Goal: Task Accomplishment & Management: Use online tool/utility

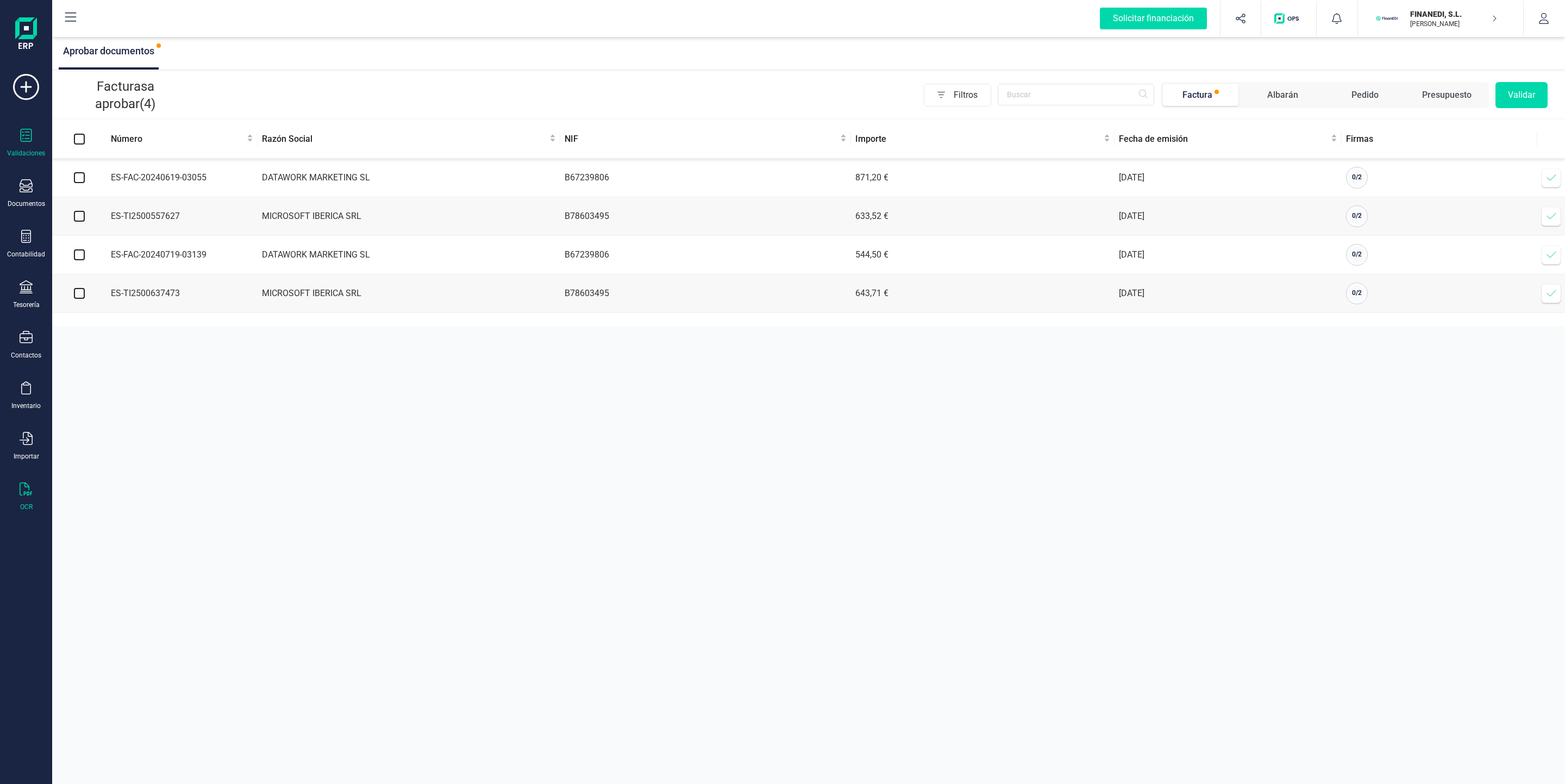
click at [18, 491] on div "OCR" at bounding box center [26, 496] width 44 height 29
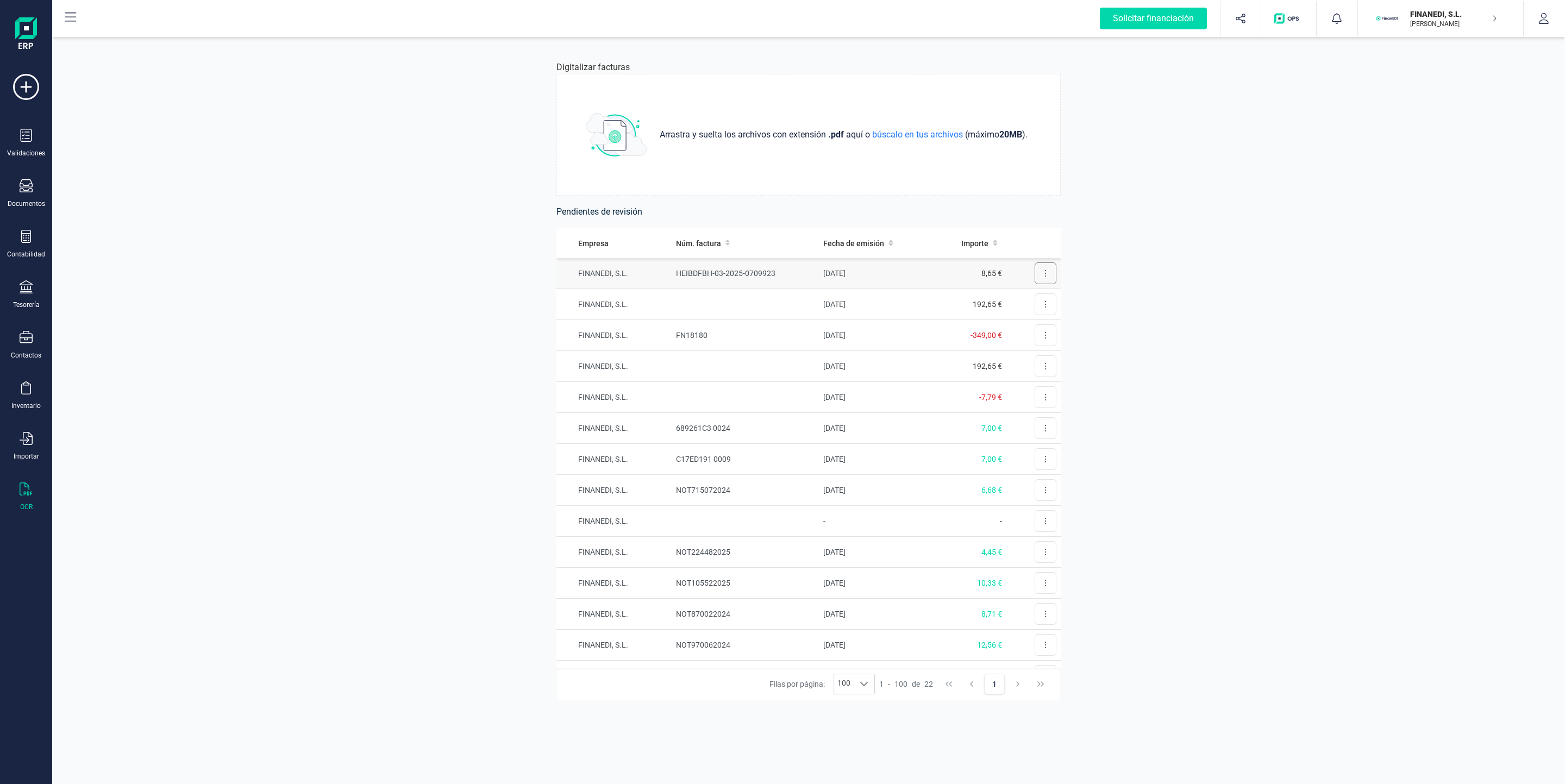
click at [1035, 274] on button at bounding box center [1046, 273] width 22 height 22
click at [1012, 297] on span "Revisar factura" at bounding box center [1019, 300] width 52 height 11
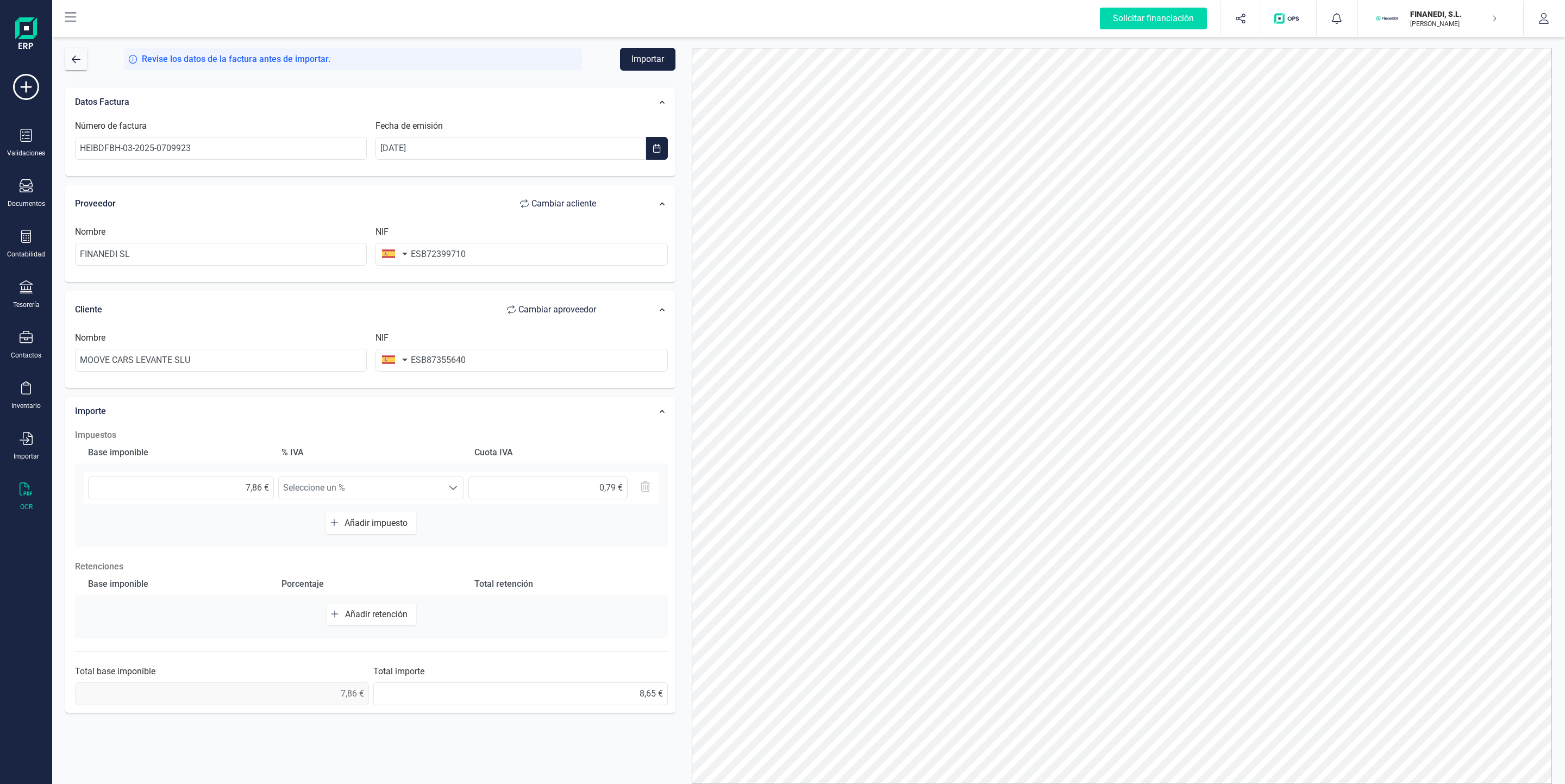
click at [660, 64] on button "Importar" at bounding box center [648, 60] width 55 height 23
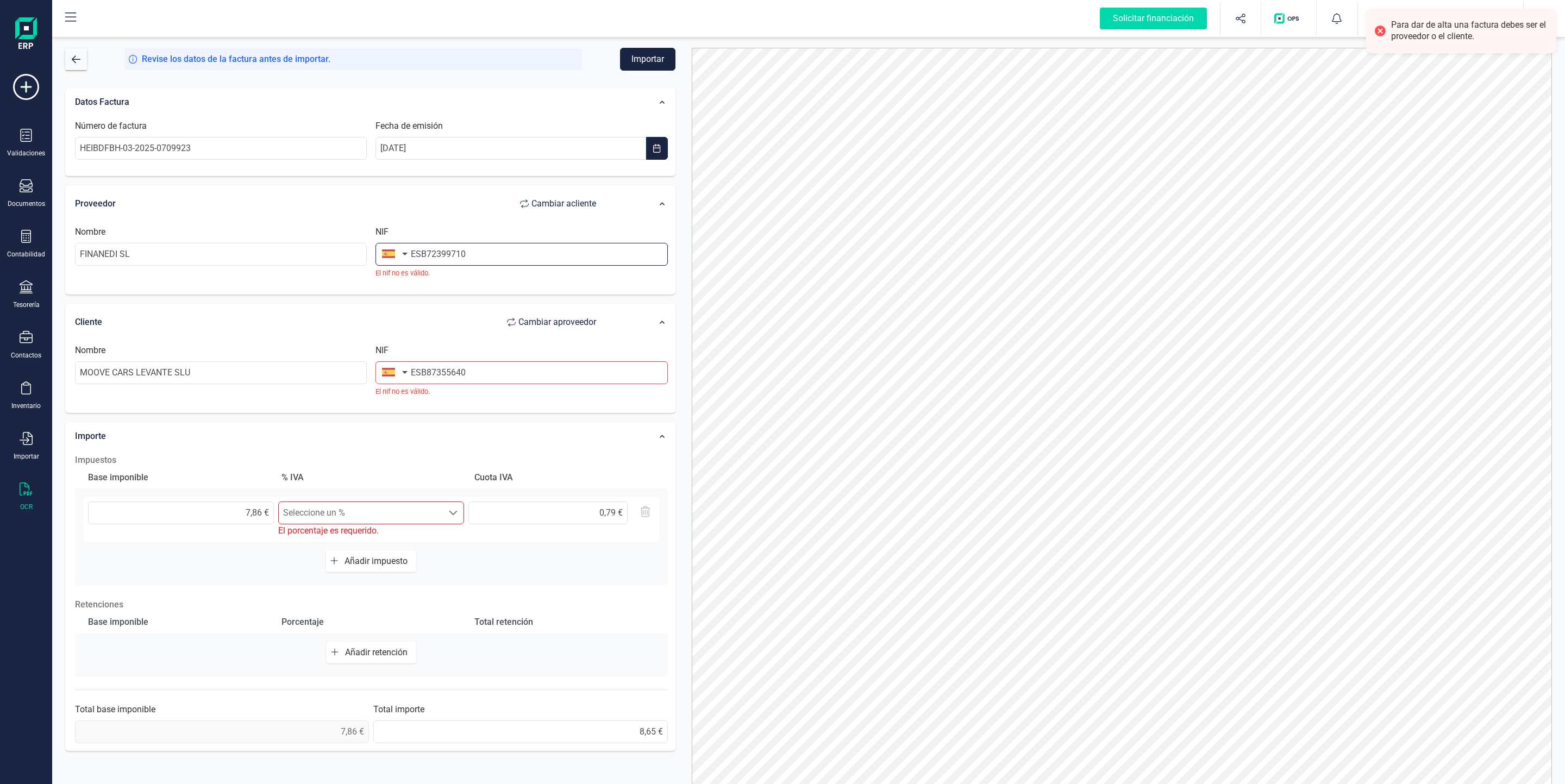
click at [417, 254] on input "ESB72399710" at bounding box center [521, 254] width 292 height 23
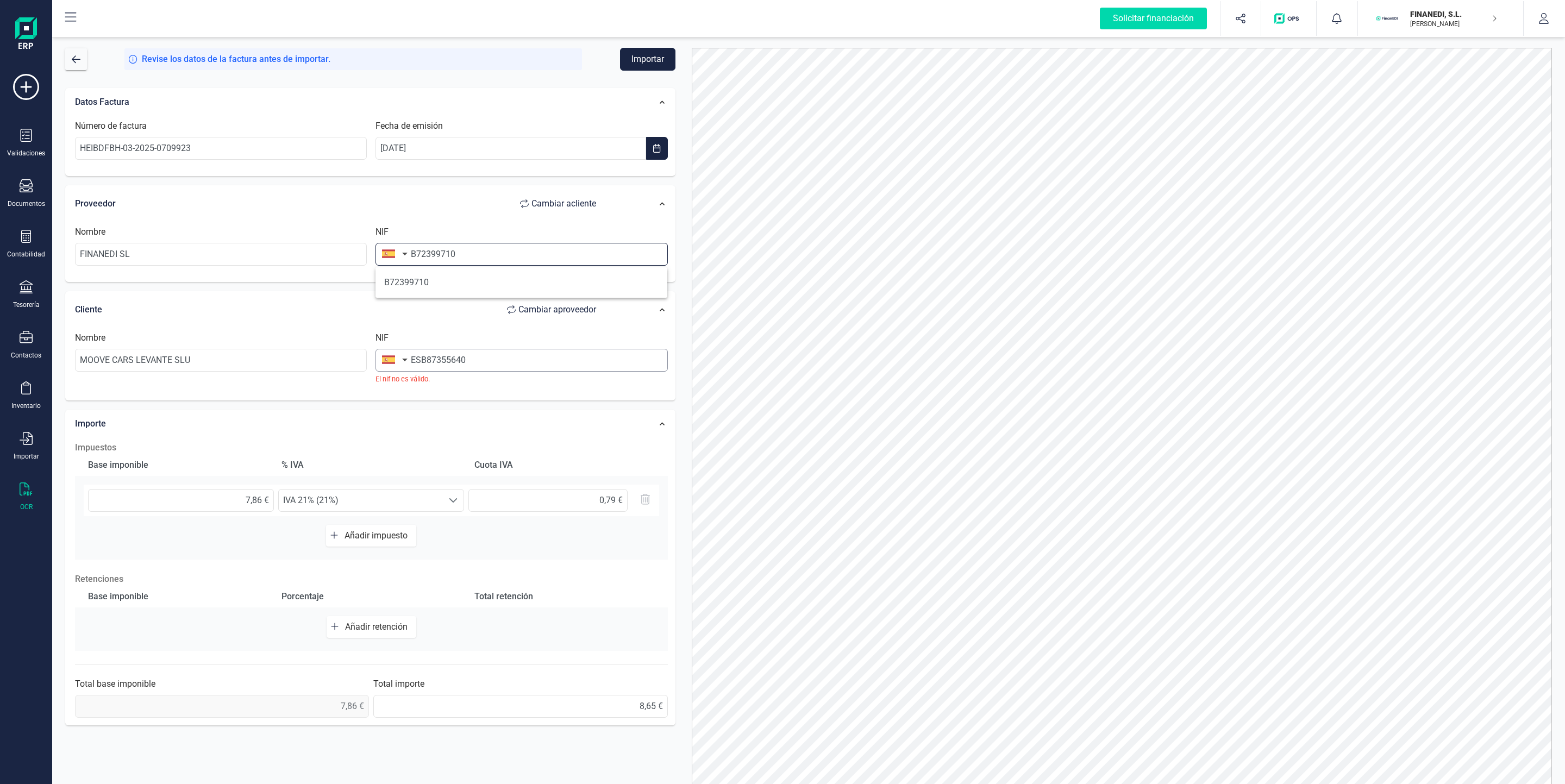
type input "B72399710"
click at [416, 362] on input "ESB87355640" at bounding box center [521, 360] width 292 height 23
type input "B87355640"
click at [648, 54] on button "Importar" at bounding box center [648, 60] width 55 height 23
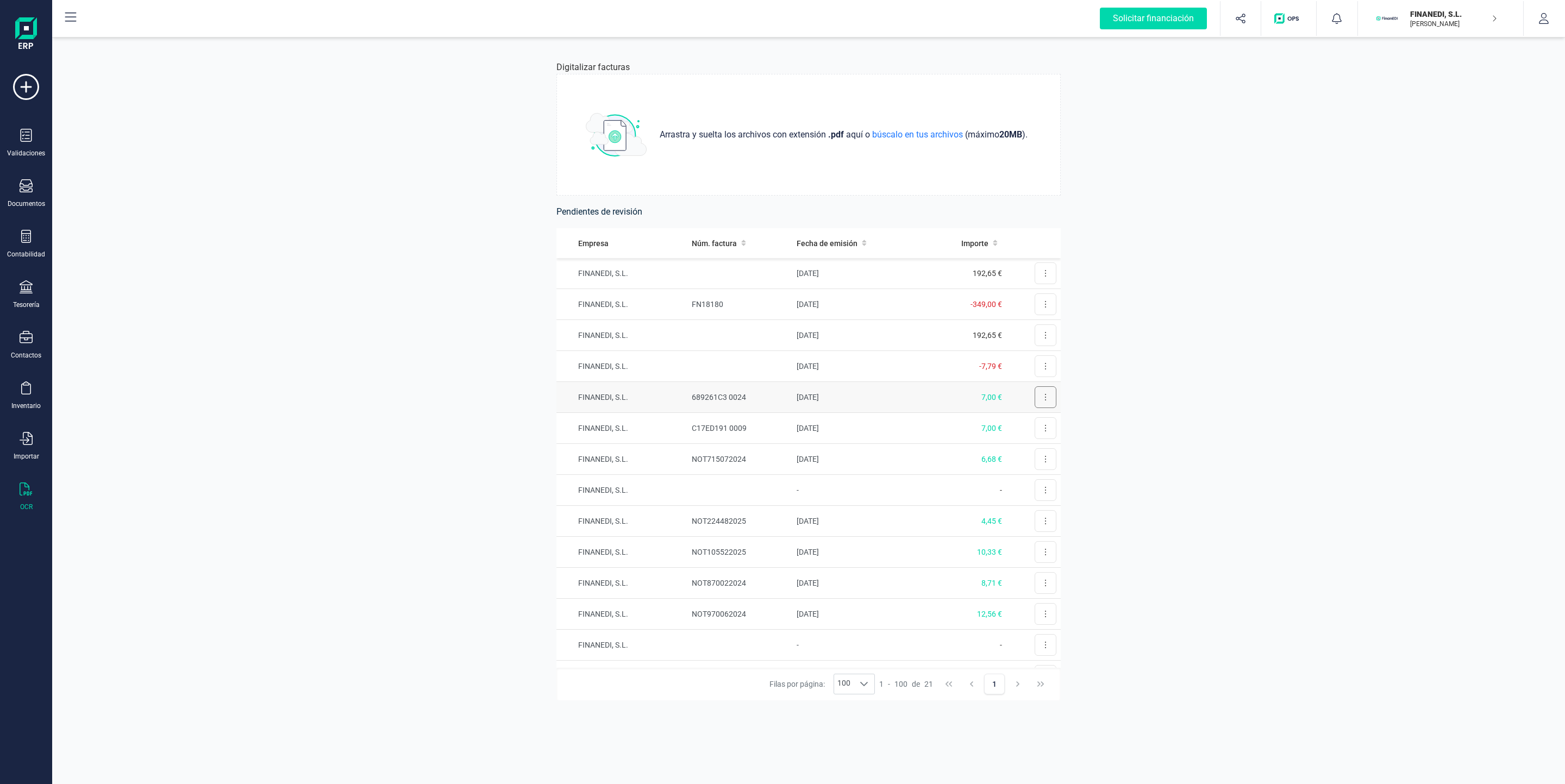
click at [1038, 391] on button at bounding box center [1046, 397] width 22 height 22
click at [1009, 422] on span "Revisar factura" at bounding box center [1019, 424] width 52 height 11
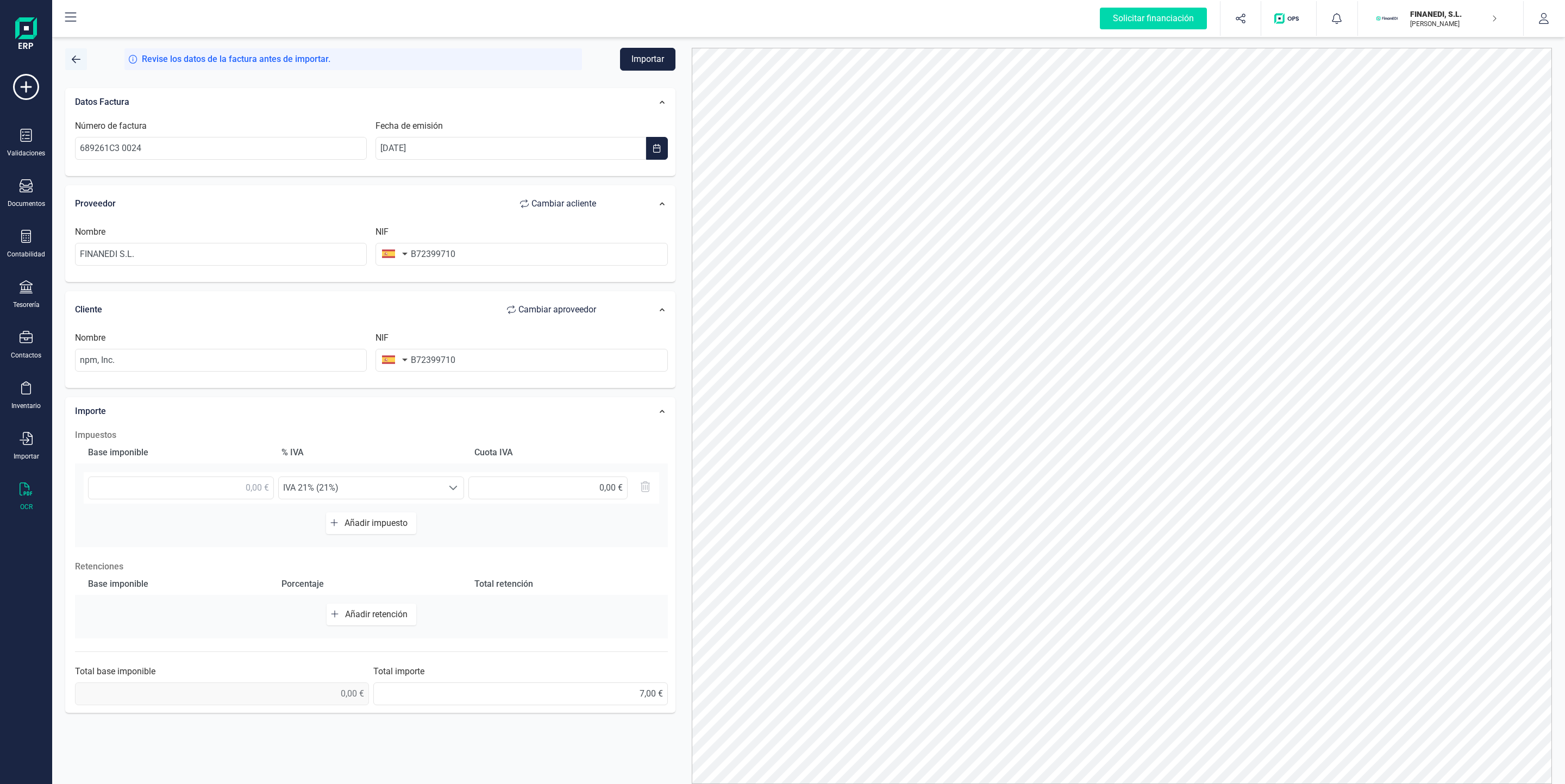
click at [75, 60] on span "button" at bounding box center [76, 59] width 9 height 9
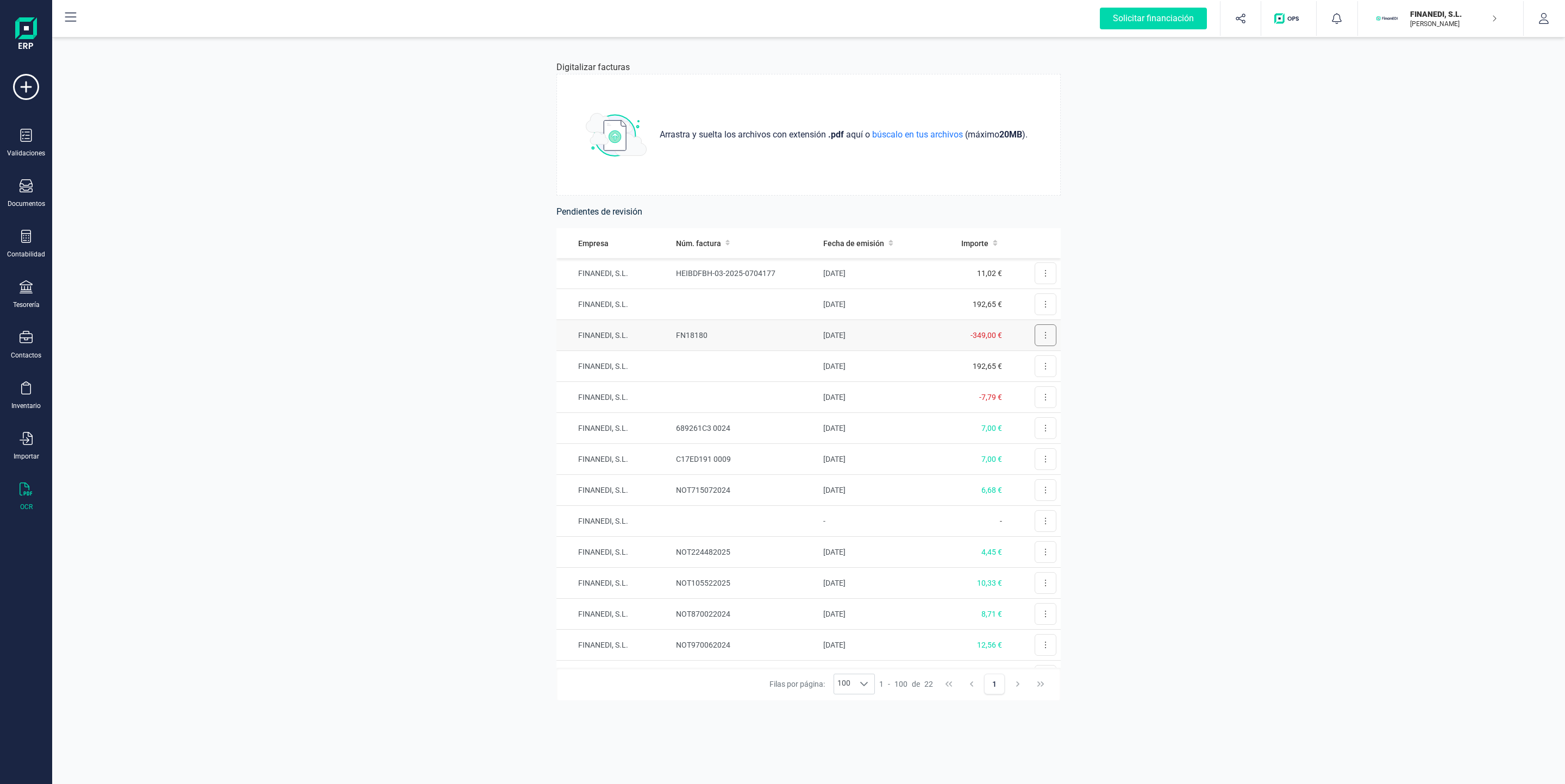
click at [1044, 331] on icon at bounding box center [1046, 335] width 2 height 9
click at [38, 129] on div "Validaciones" at bounding box center [26, 143] width 44 height 29
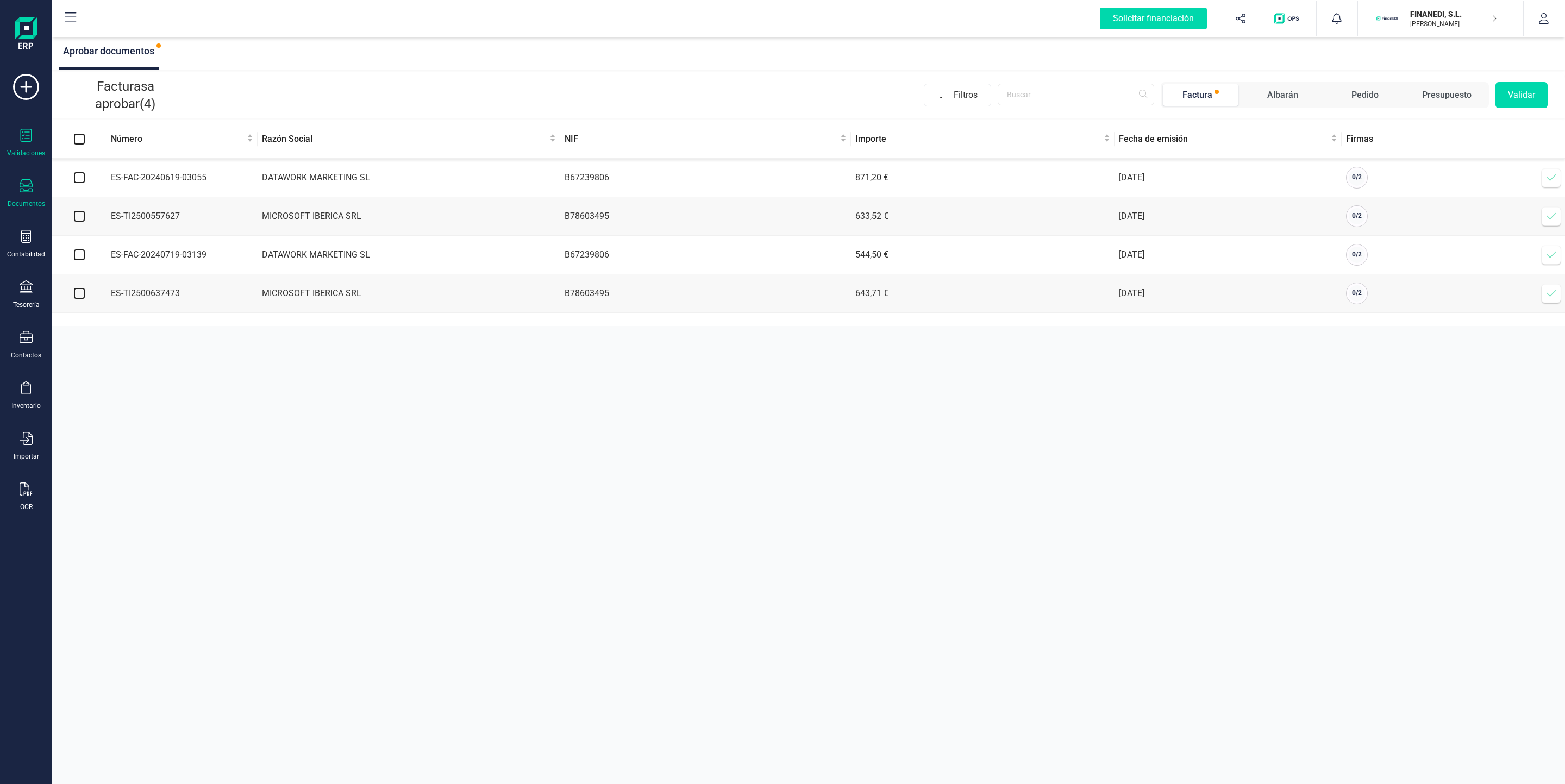
click at [29, 191] on icon at bounding box center [26, 185] width 13 height 13
click at [26, 191] on icon at bounding box center [26, 185] width 13 height 13
click at [21, 142] on div at bounding box center [26, 137] width 13 height 16
click at [23, 177] on div "Validaciones Documentos Documentos Presupuestos Pedidos Albaranes Facturas Fact…" at bounding box center [26, 297] width 44 height 446
click at [23, 197] on div "Documentos" at bounding box center [26, 193] width 44 height 29
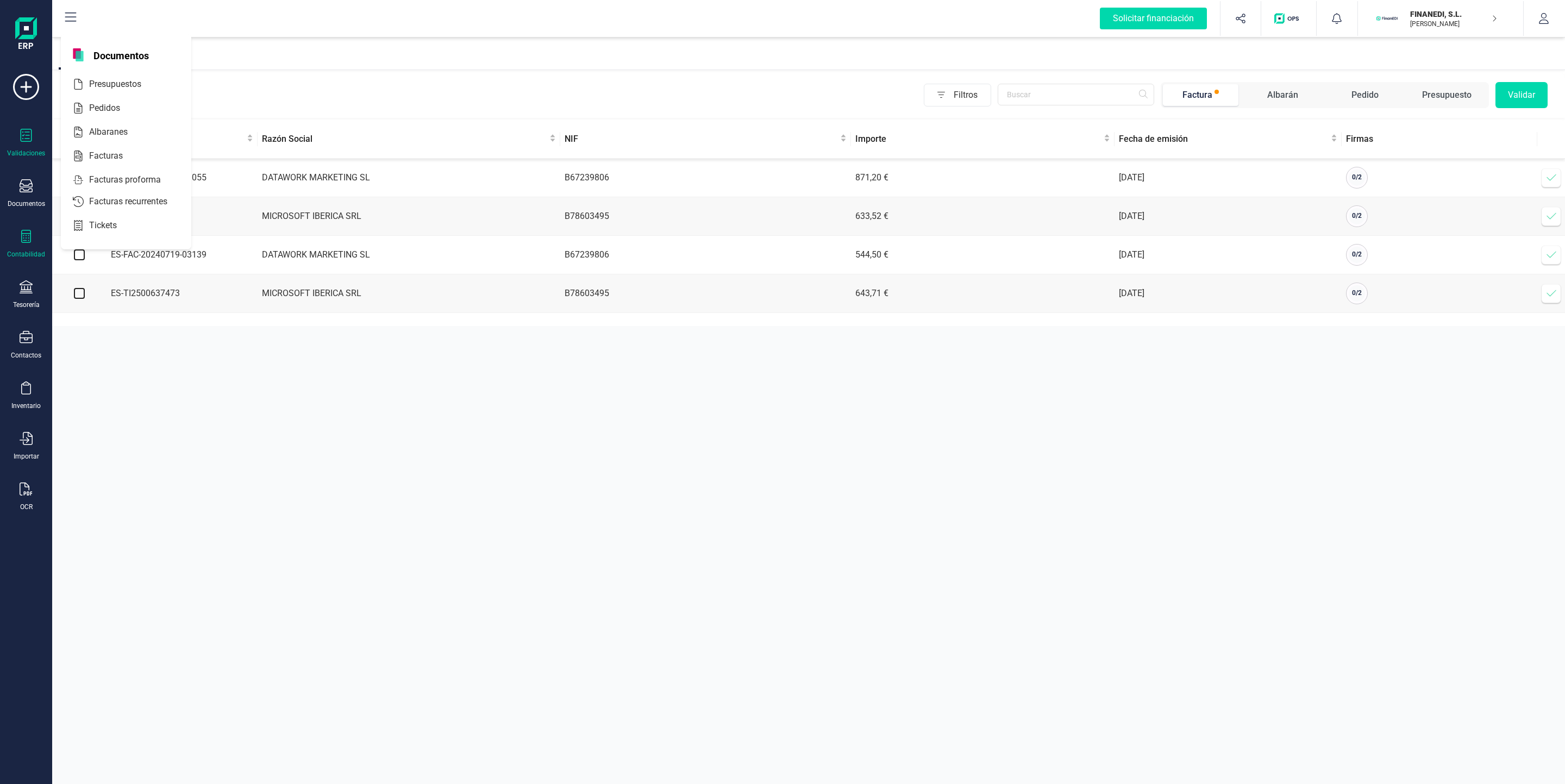
click at [18, 248] on div "Contabilidad" at bounding box center [26, 244] width 44 height 29
click at [121, 301] on div at bounding box center [127, 299] width 19 height 4
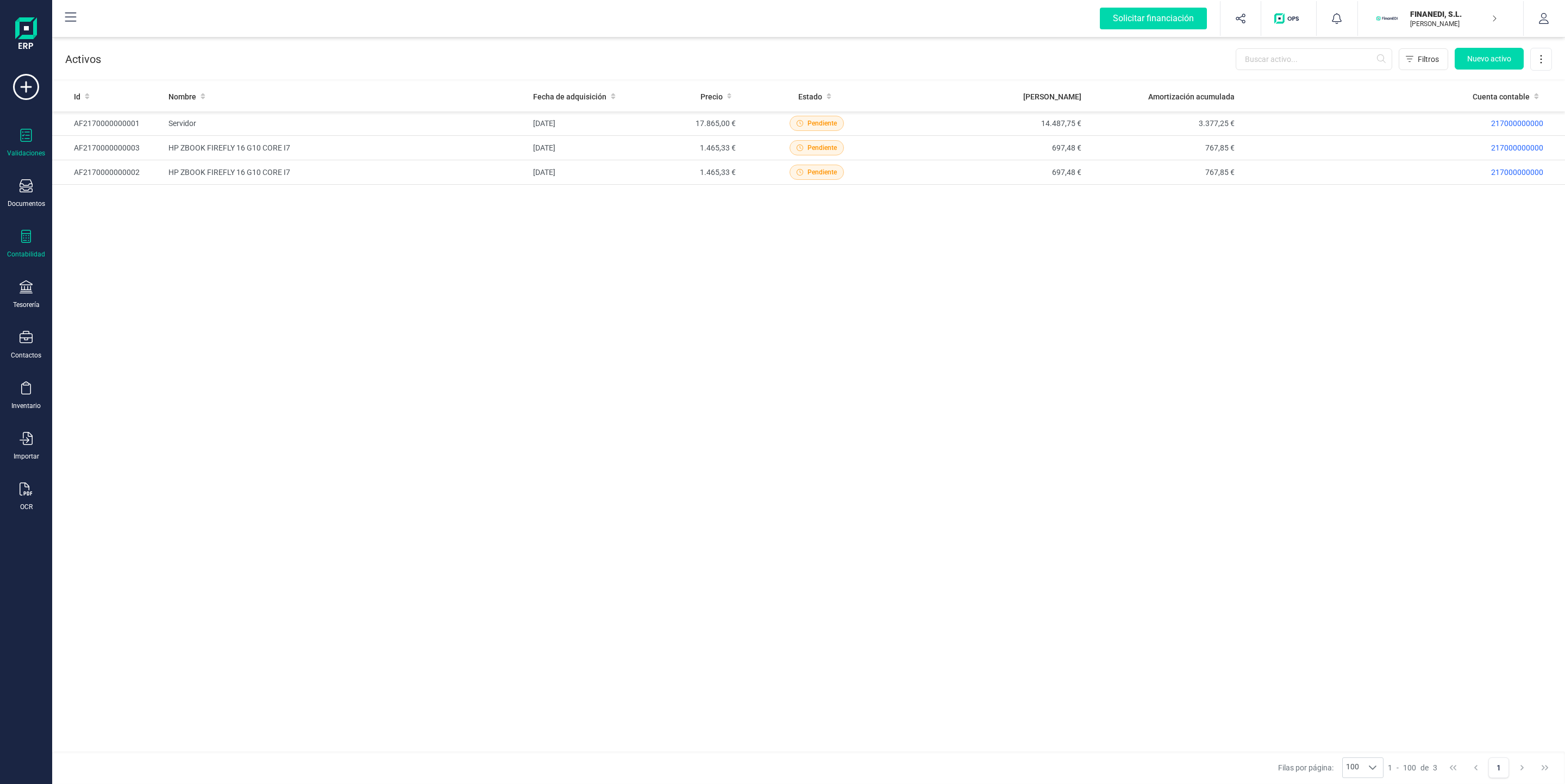
click at [26, 132] on icon at bounding box center [26, 135] width 13 height 13
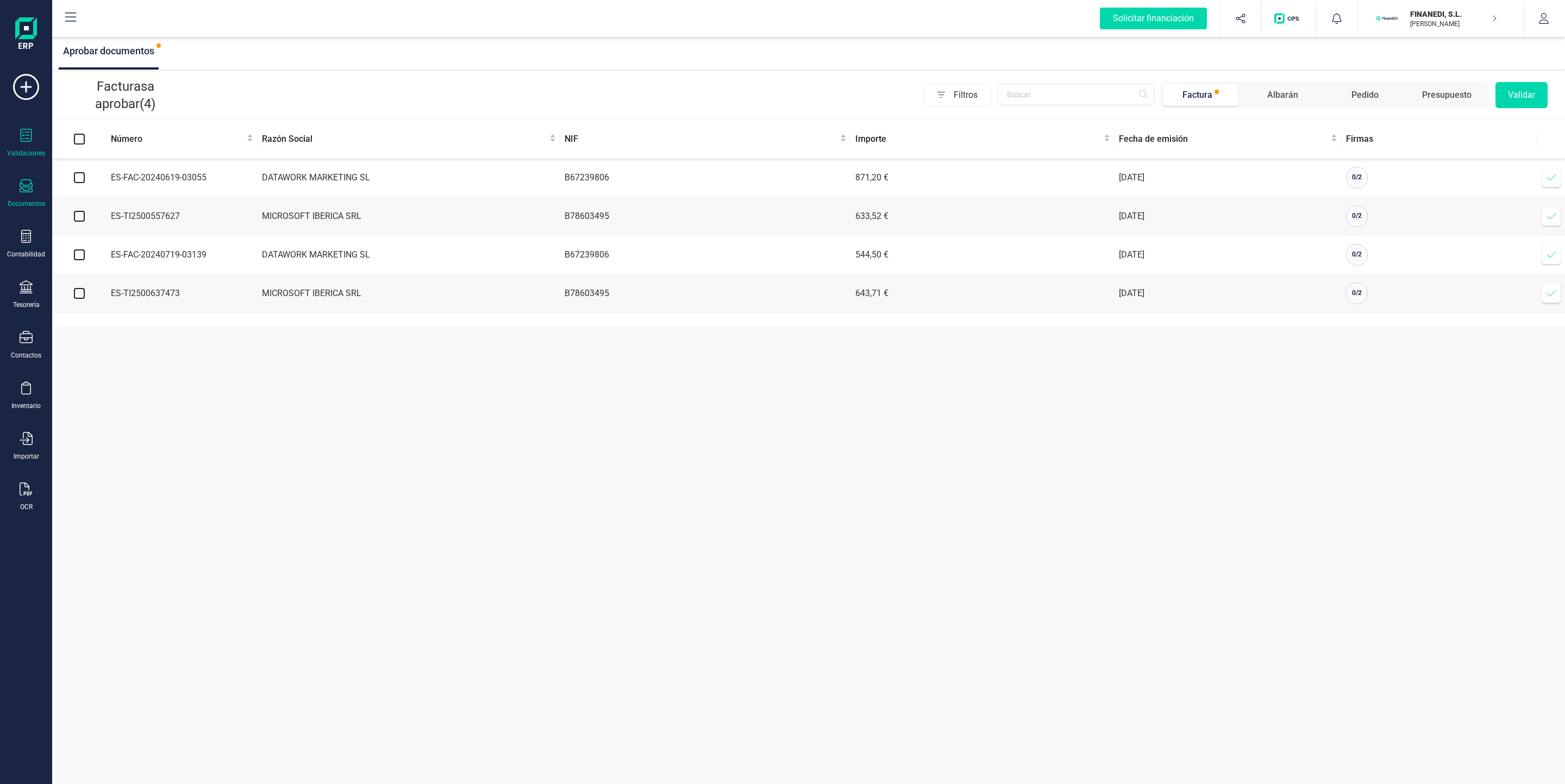
click at [29, 193] on icon at bounding box center [26, 185] width 13 height 13
click at [116, 155] on span "Facturas" at bounding box center [114, 155] width 58 height 13
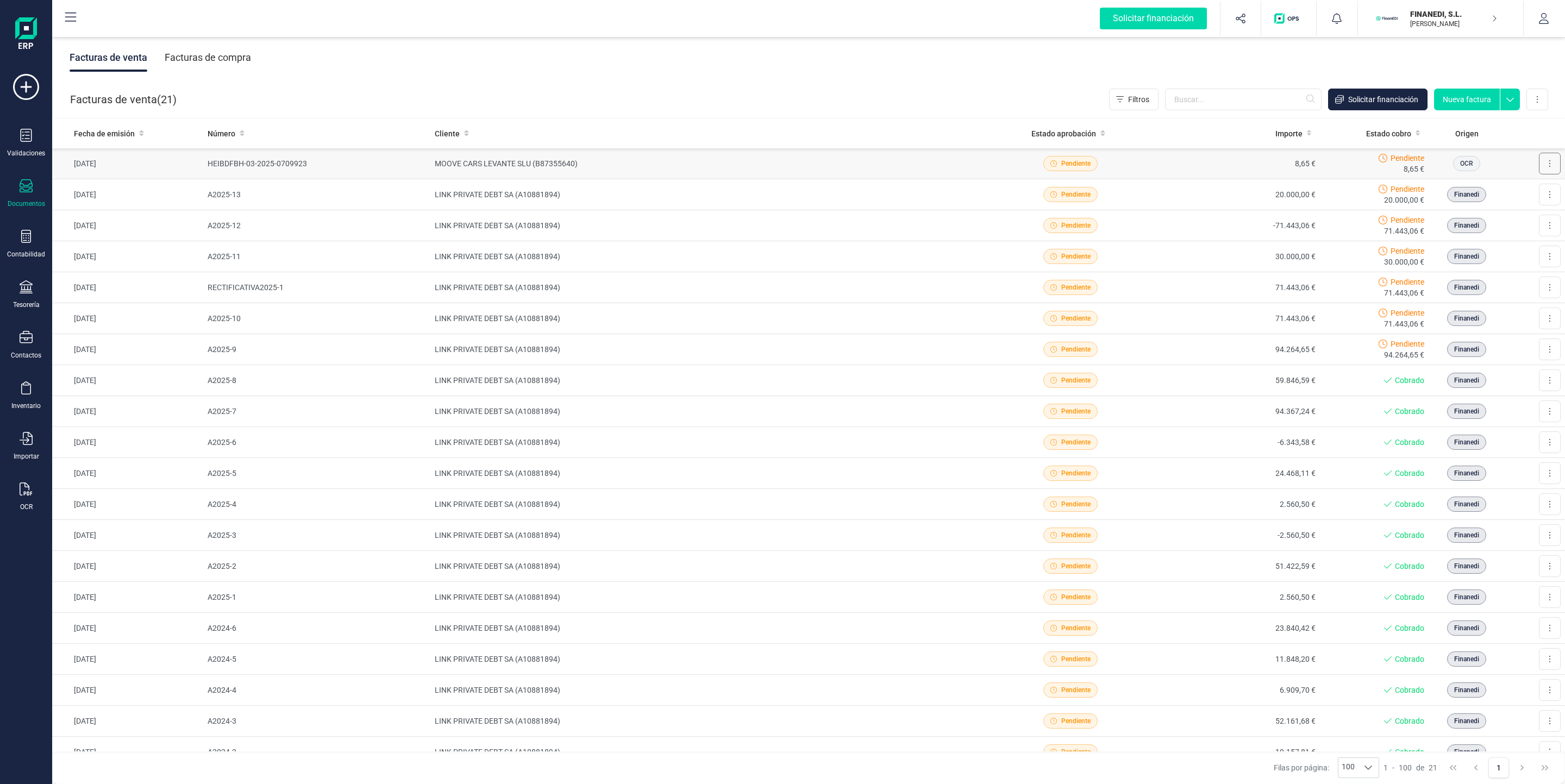
click at [1539, 167] on button at bounding box center [1550, 163] width 22 height 22
click at [930, 81] on div "Facturas de venta ( 21 ) Filtros Solicitar financiación Nueva factura Importar …" at bounding box center [809, 99] width 1513 height 37
click at [1542, 165] on button at bounding box center [1550, 163] width 22 height 22
click at [959, 55] on div "Facturas de venta Facturas de compra" at bounding box center [809, 57] width 1513 height 46
click at [85, 168] on td "[DATE]" at bounding box center [128, 163] width 151 height 31
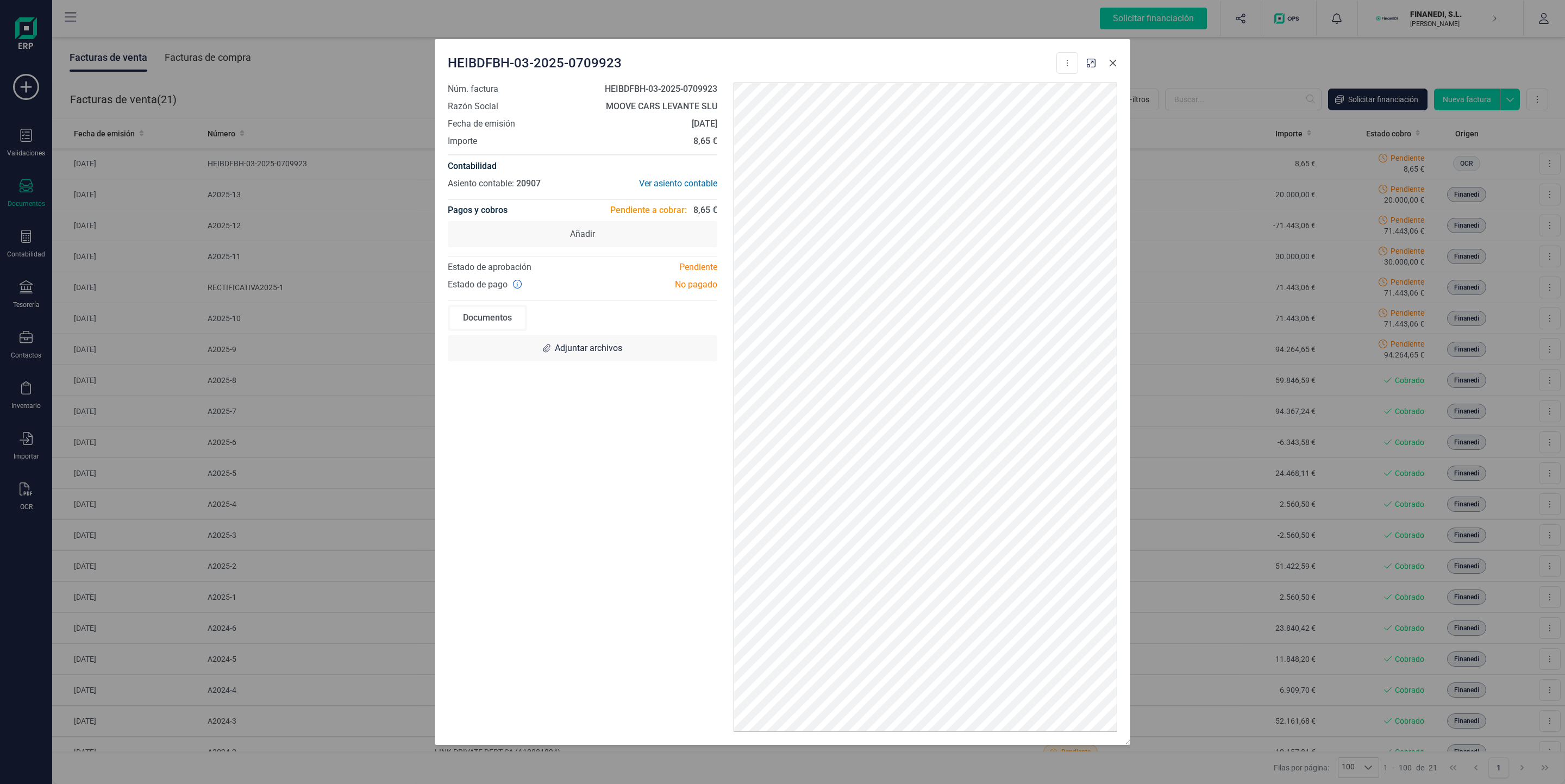
click at [1118, 59] on button "Close" at bounding box center [1113, 63] width 18 height 18
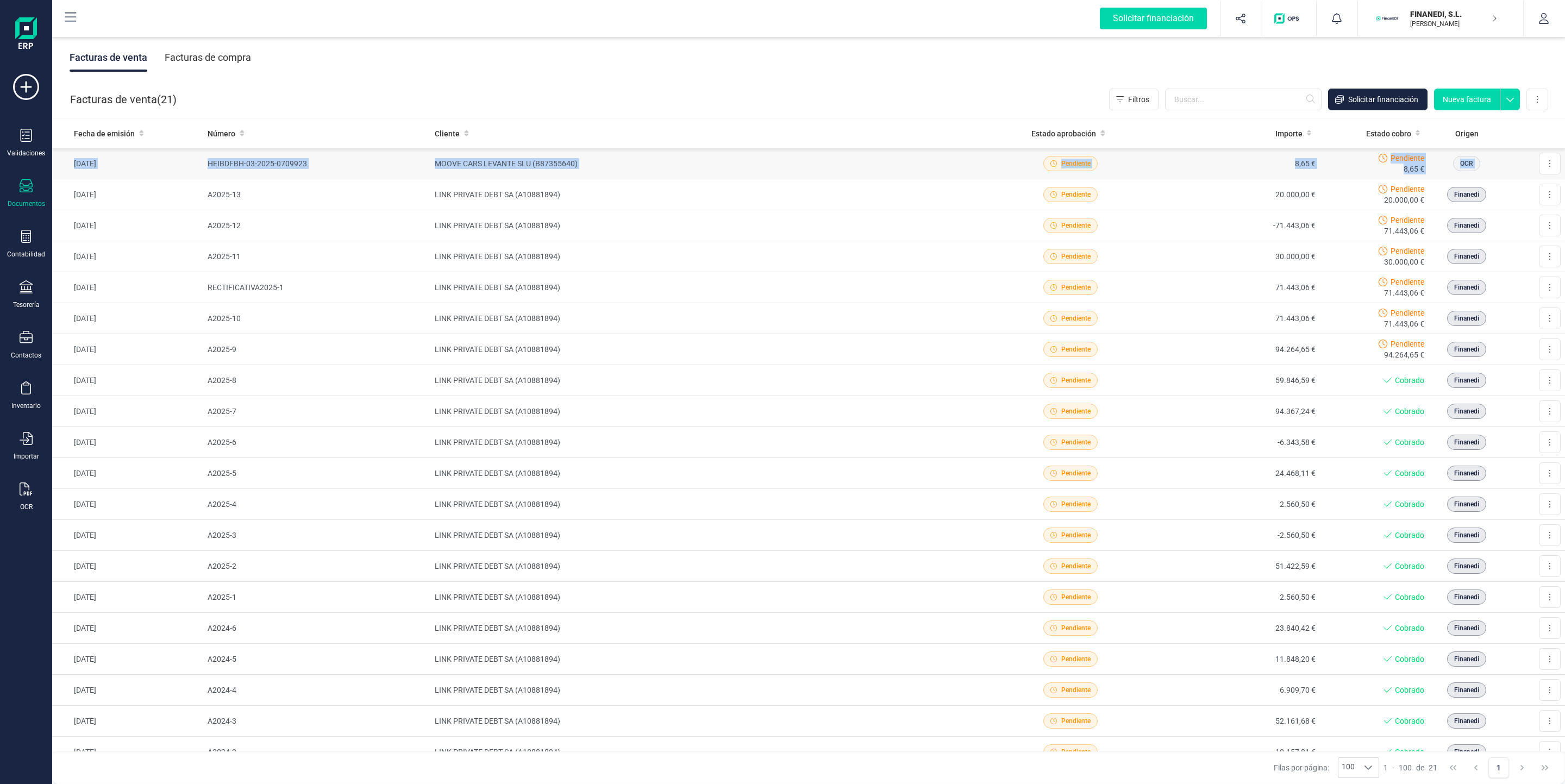
drag, startPoint x: 67, startPoint y: 160, endPoint x: 1501, endPoint y: 168, distance: 1434.0
click at [1501, 168] on tr "[DATE] HEIBDFBH-03-2025-0709923 MOOVE CARS LEVANTE SLU (B87355640) Pendiente 8,…" at bounding box center [809, 163] width 1513 height 31
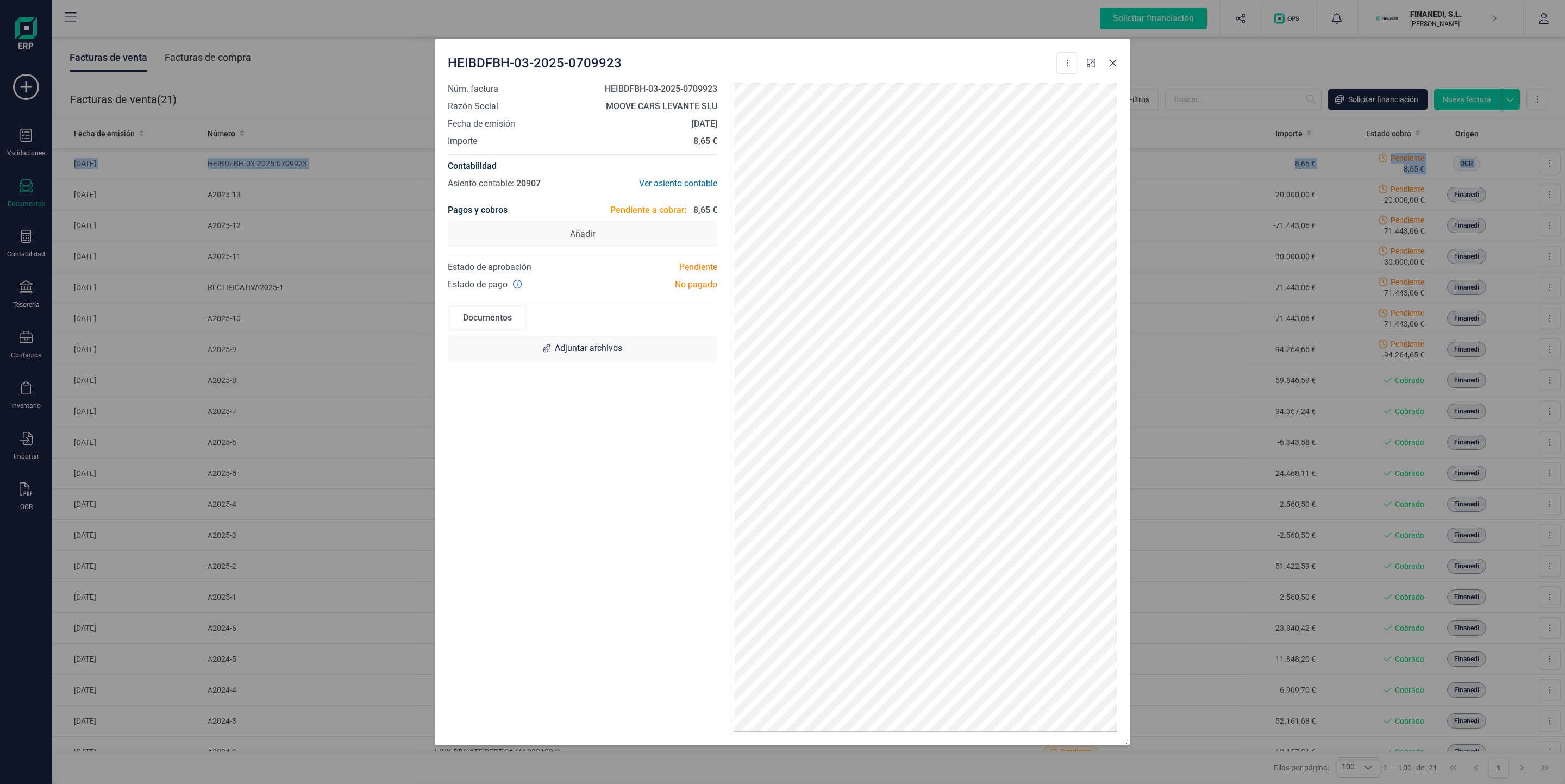
click at [1112, 64] on icon "Close" at bounding box center [1113, 63] width 7 height 7
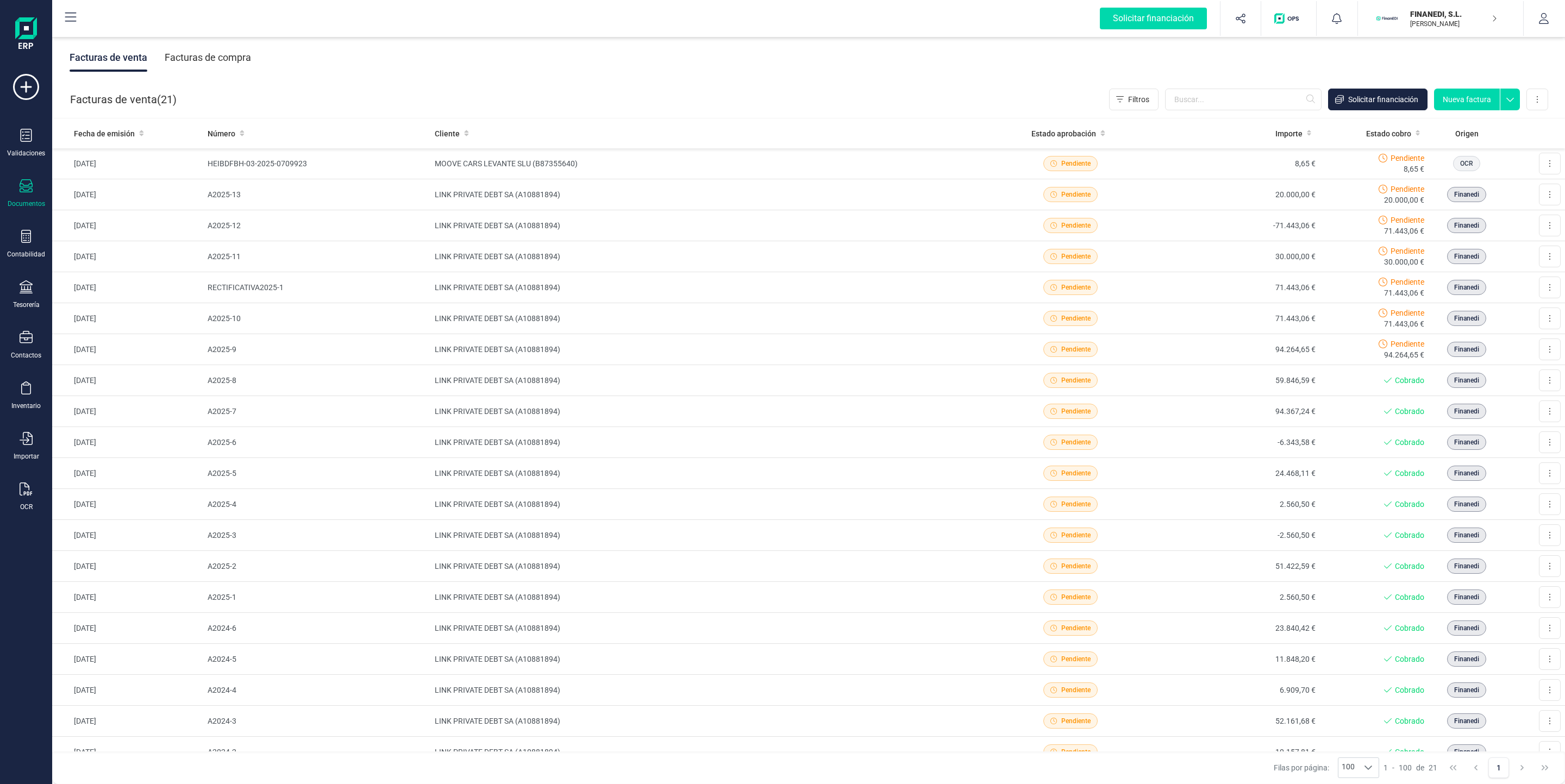
click at [825, 70] on div "Facturas de venta Facturas de compra" at bounding box center [809, 57] width 1513 height 46
click at [692, 165] on td "MOOVE CARS LEVANTE SLU (B87355640)" at bounding box center [708, 163] width 557 height 31
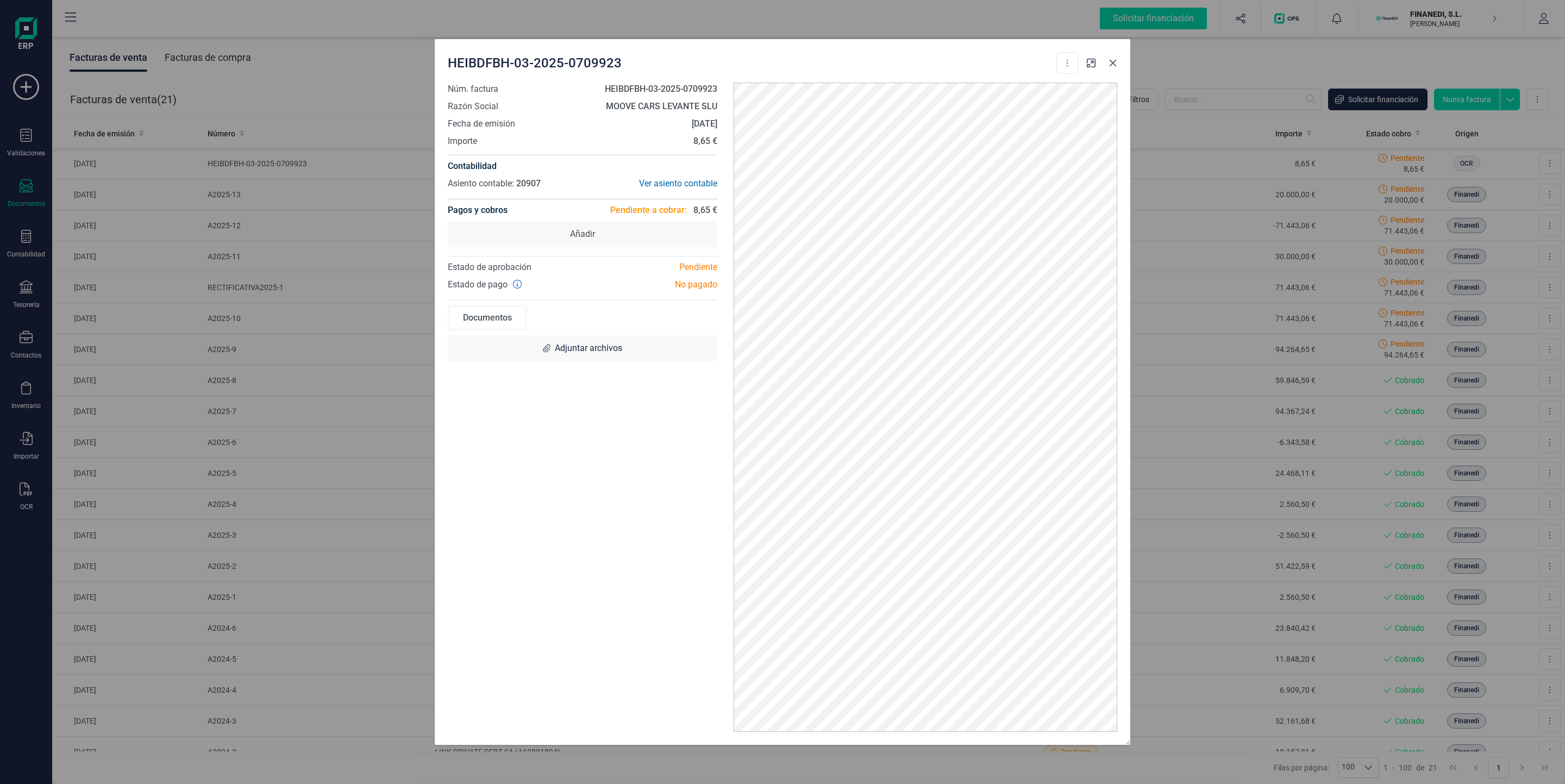
click at [1109, 64] on icon "Close" at bounding box center [1113, 63] width 9 height 9
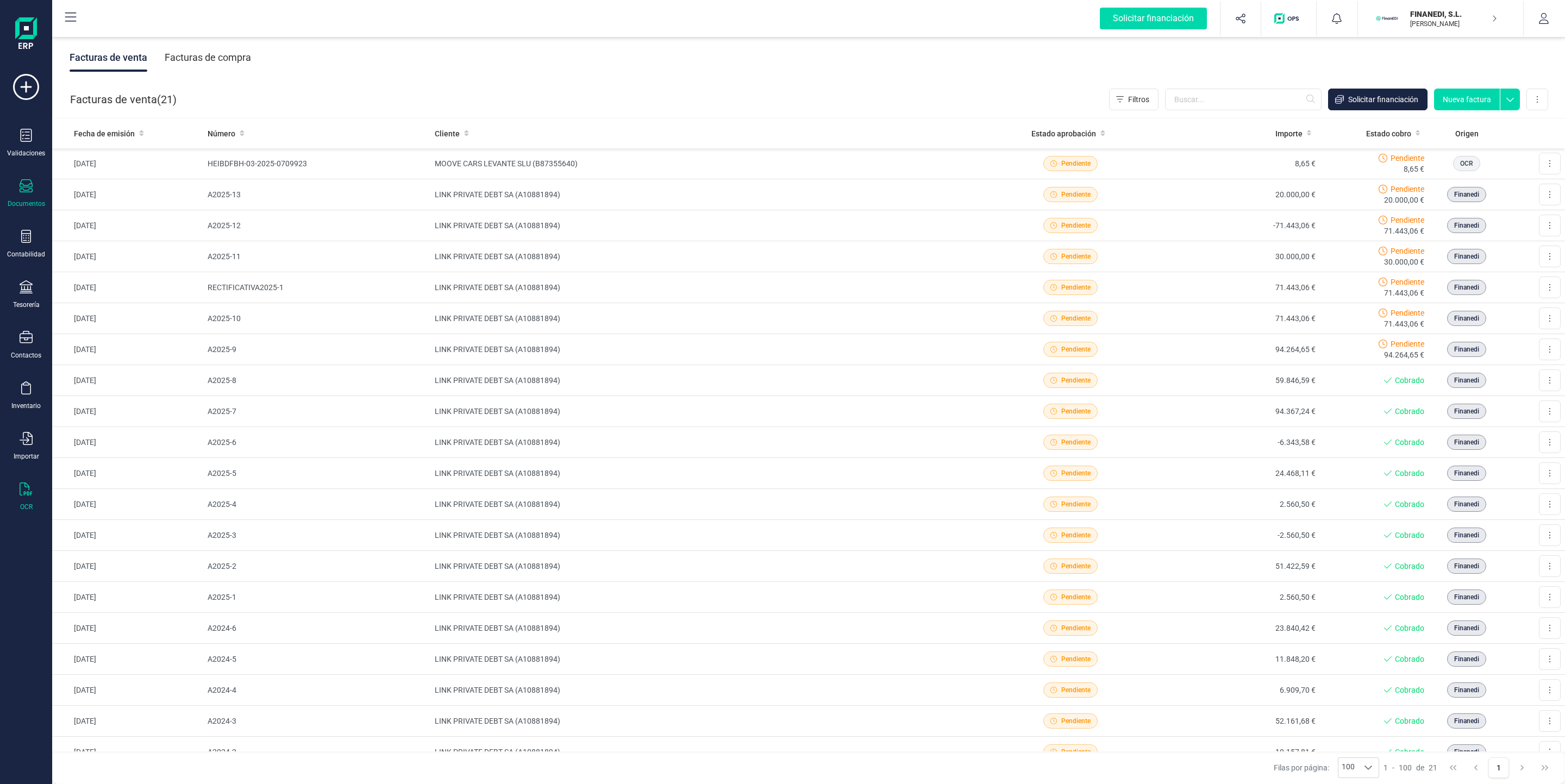
click at [18, 503] on div "OCR" at bounding box center [26, 496] width 44 height 29
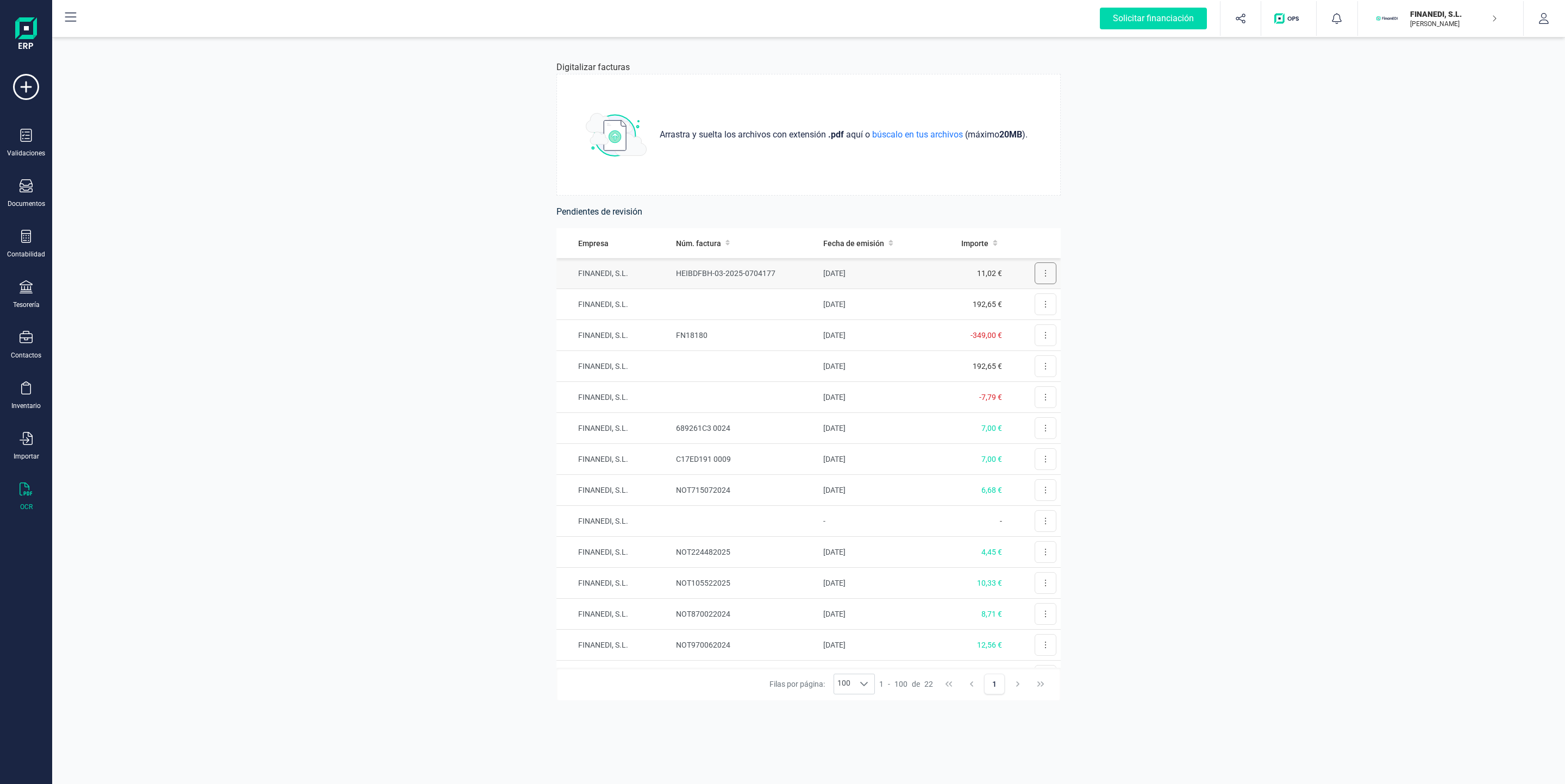
click at [1037, 274] on button at bounding box center [1046, 273] width 22 height 22
click at [1027, 293] on button "Revisar factura" at bounding box center [1015, 300] width 82 height 22
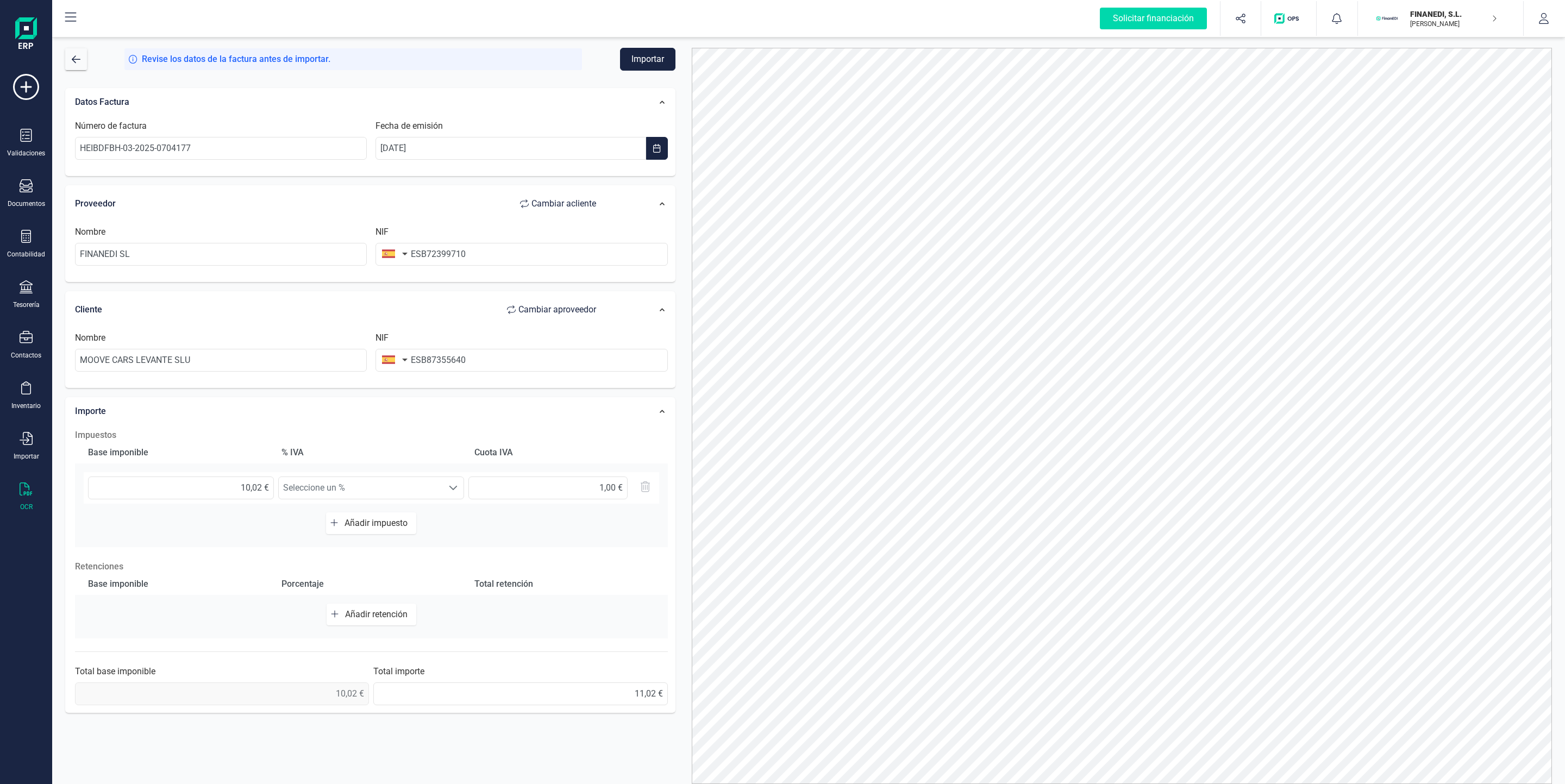
click at [549, 203] on span "Cambiar a cliente" at bounding box center [564, 203] width 64 height 13
type input "MOOVE CARS LEVANTE SLU"
type input "ESB87355640"
type input "FINANEDI SL"
type input "ESB72399710"
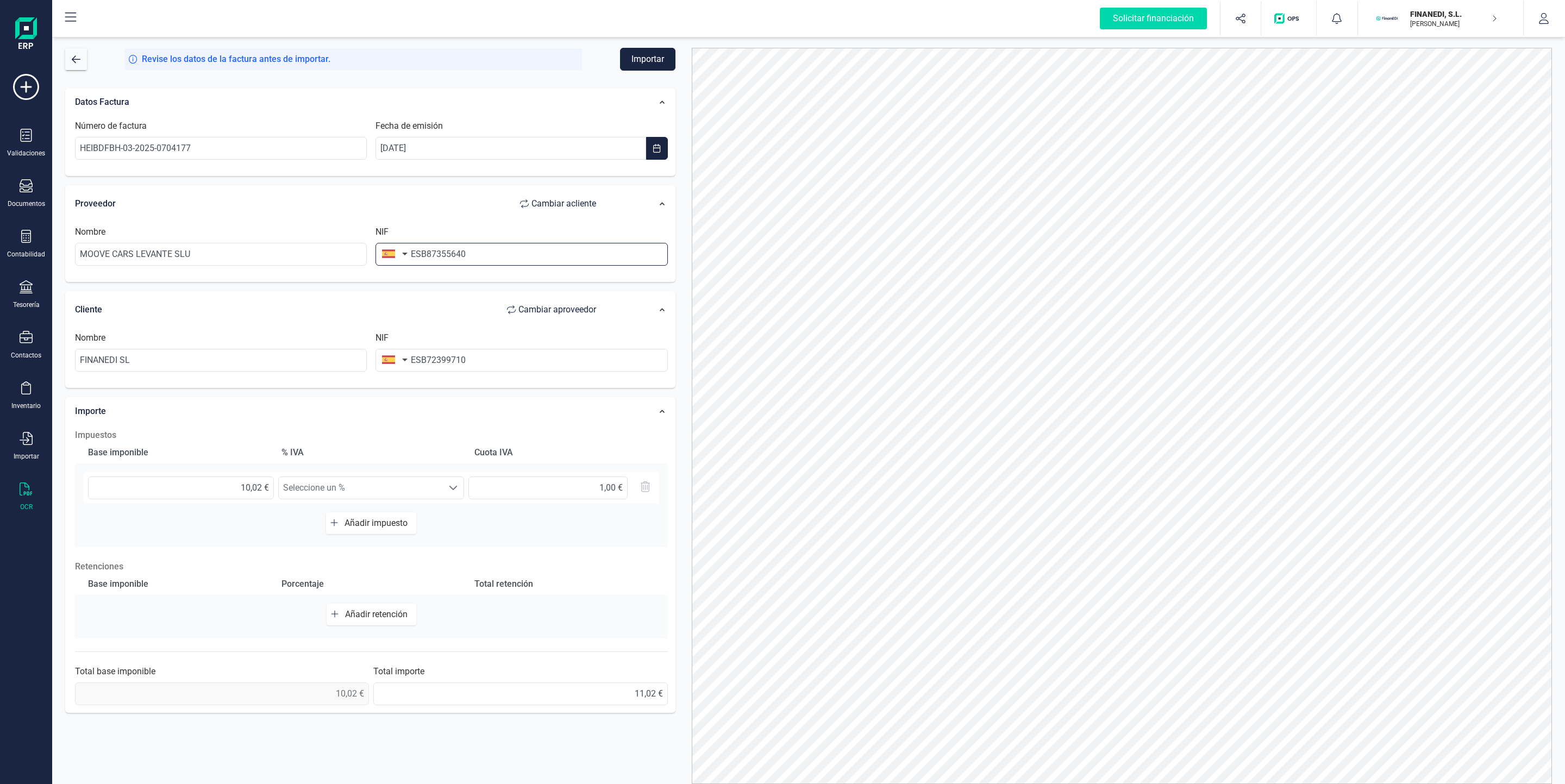
click at [423, 257] on input "ESB87355640" at bounding box center [521, 254] width 292 height 23
type input "B87355640"
click at [419, 358] on input "ESB72399710" at bounding box center [521, 360] width 292 height 23
type input "B72399710"
click at [425, 305] on div "Cliente Cambiar a proveedor" at bounding box center [341, 310] width 532 height 22
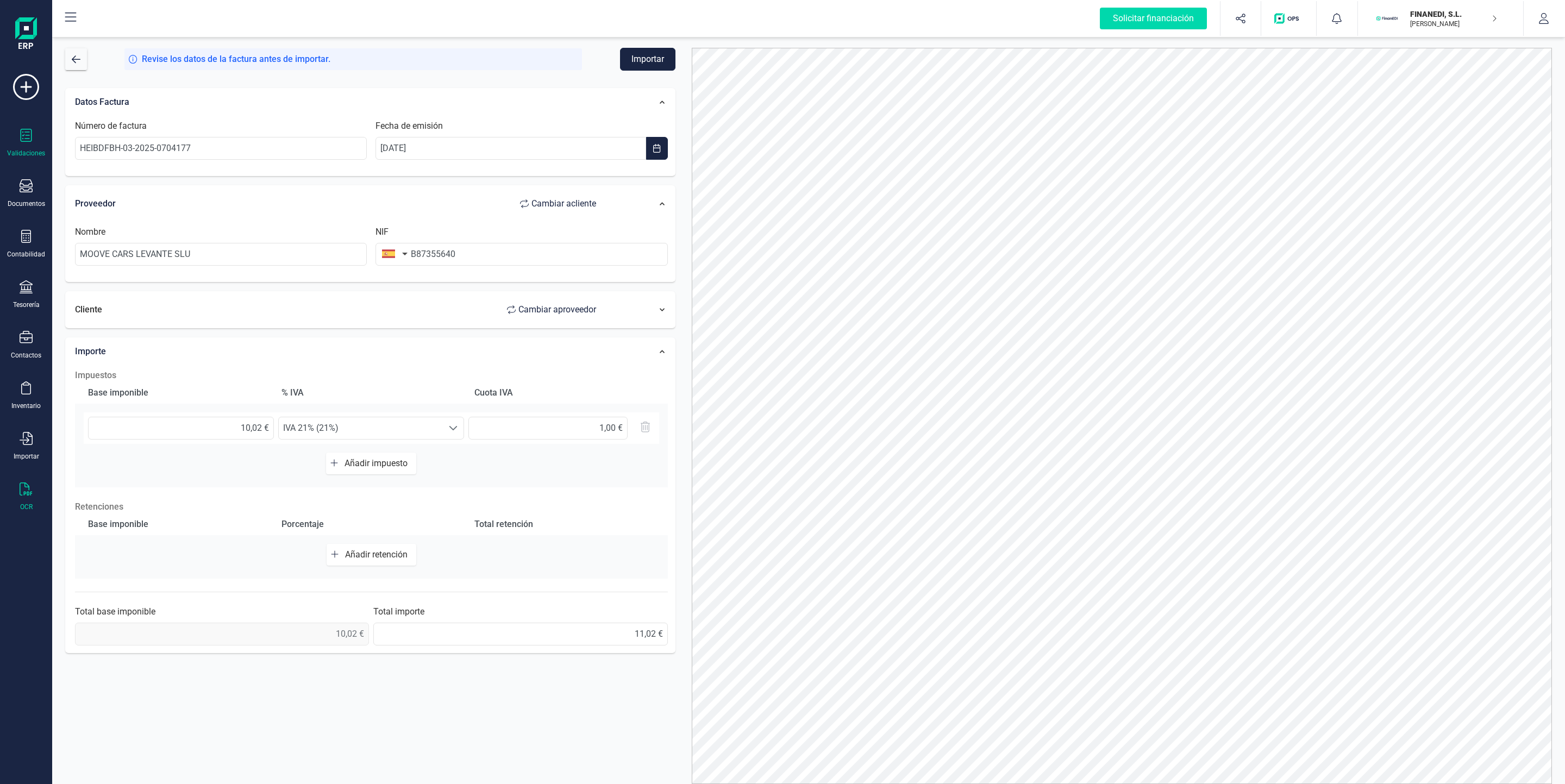
click at [36, 147] on div "Validaciones" at bounding box center [26, 143] width 44 height 29
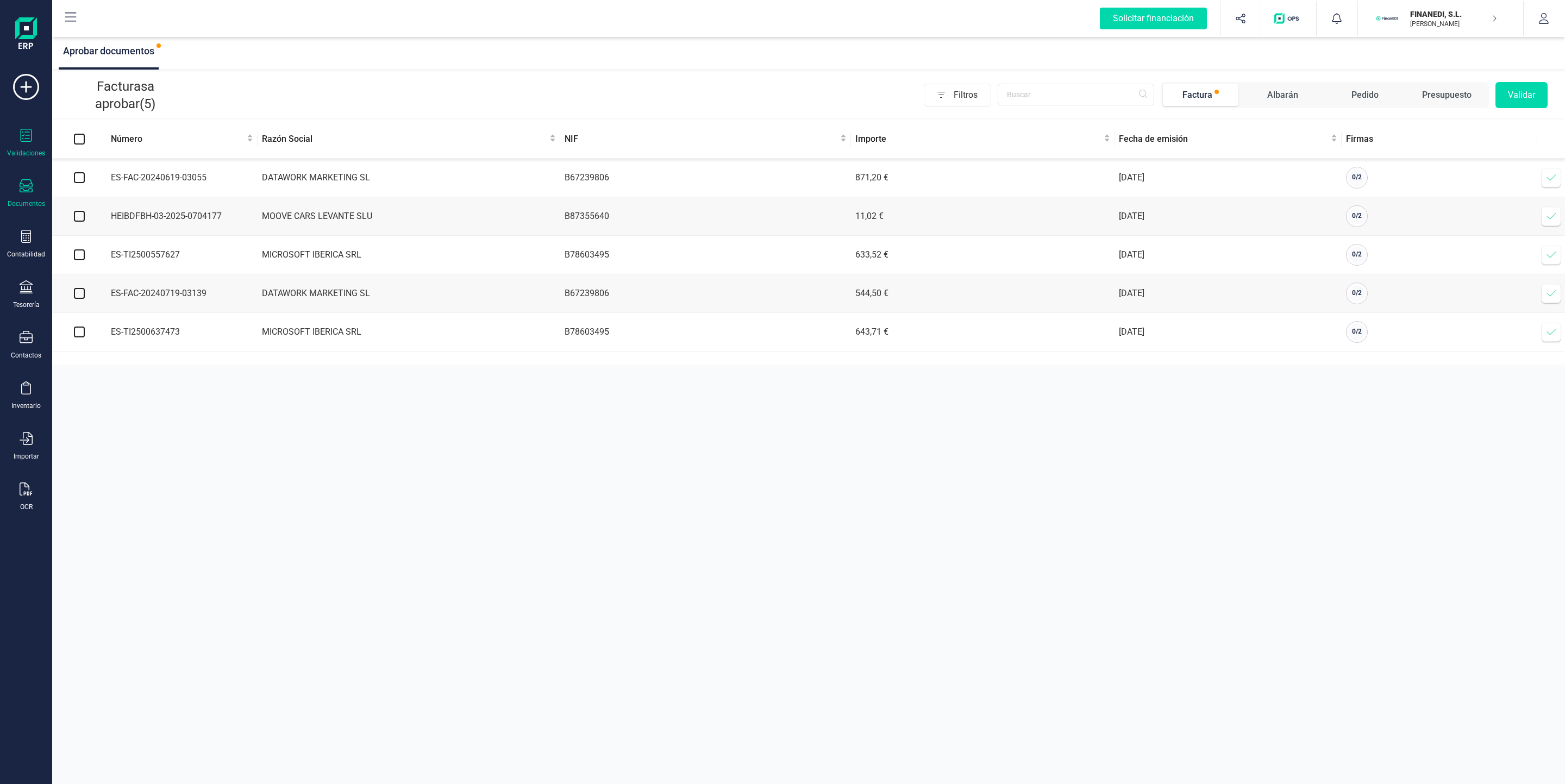
click at [35, 193] on div "Documentos" at bounding box center [26, 193] width 44 height 29
click at [28, 189] on icon at bounding box center [26, 185] width 13 height 13
click at [131, 153] on div at bounding box center [132, 155] width 19 height 13
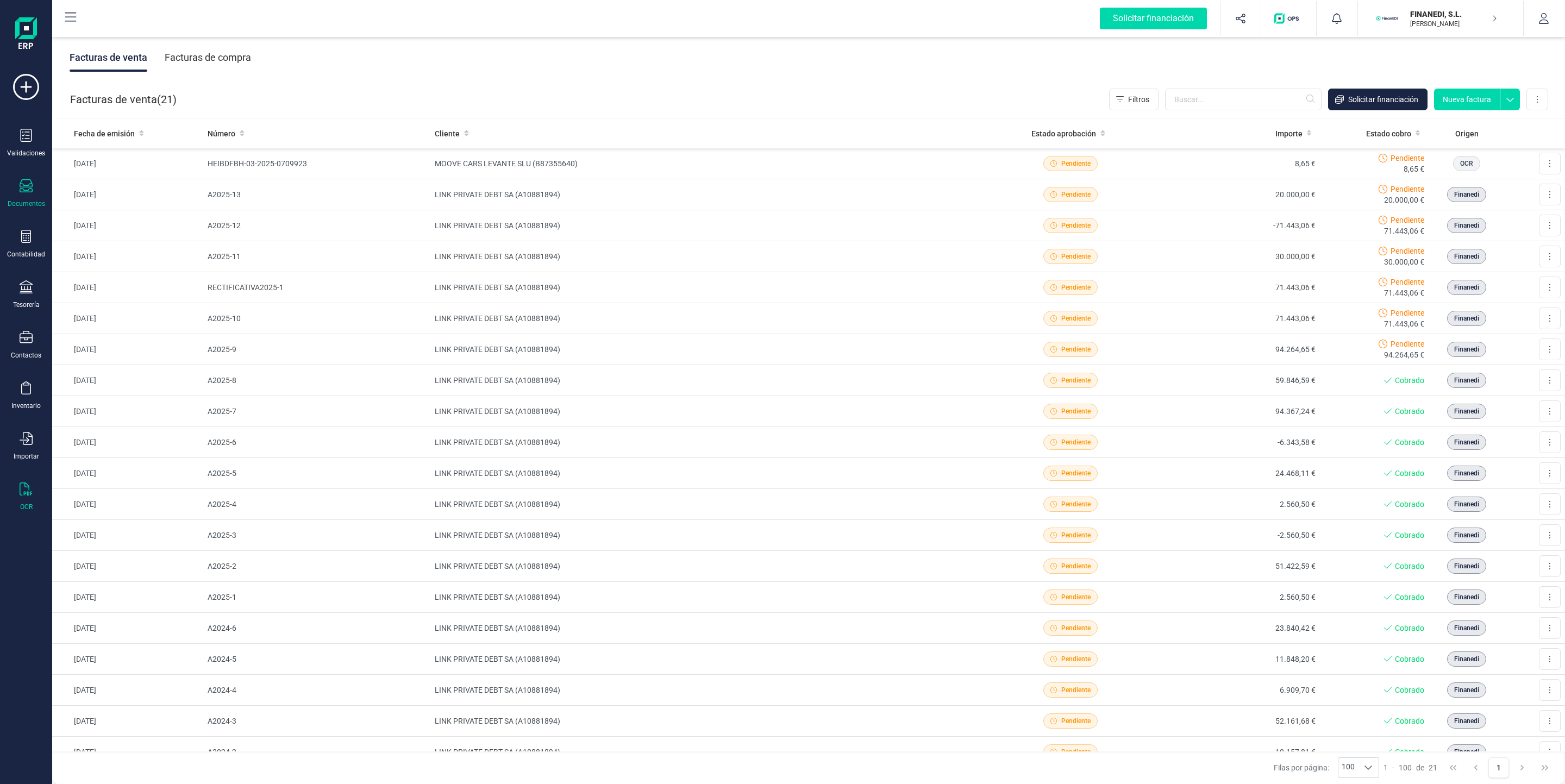
click at [25, 507] on div "OCR" at bounding box center [26, 506] width 13 height 9
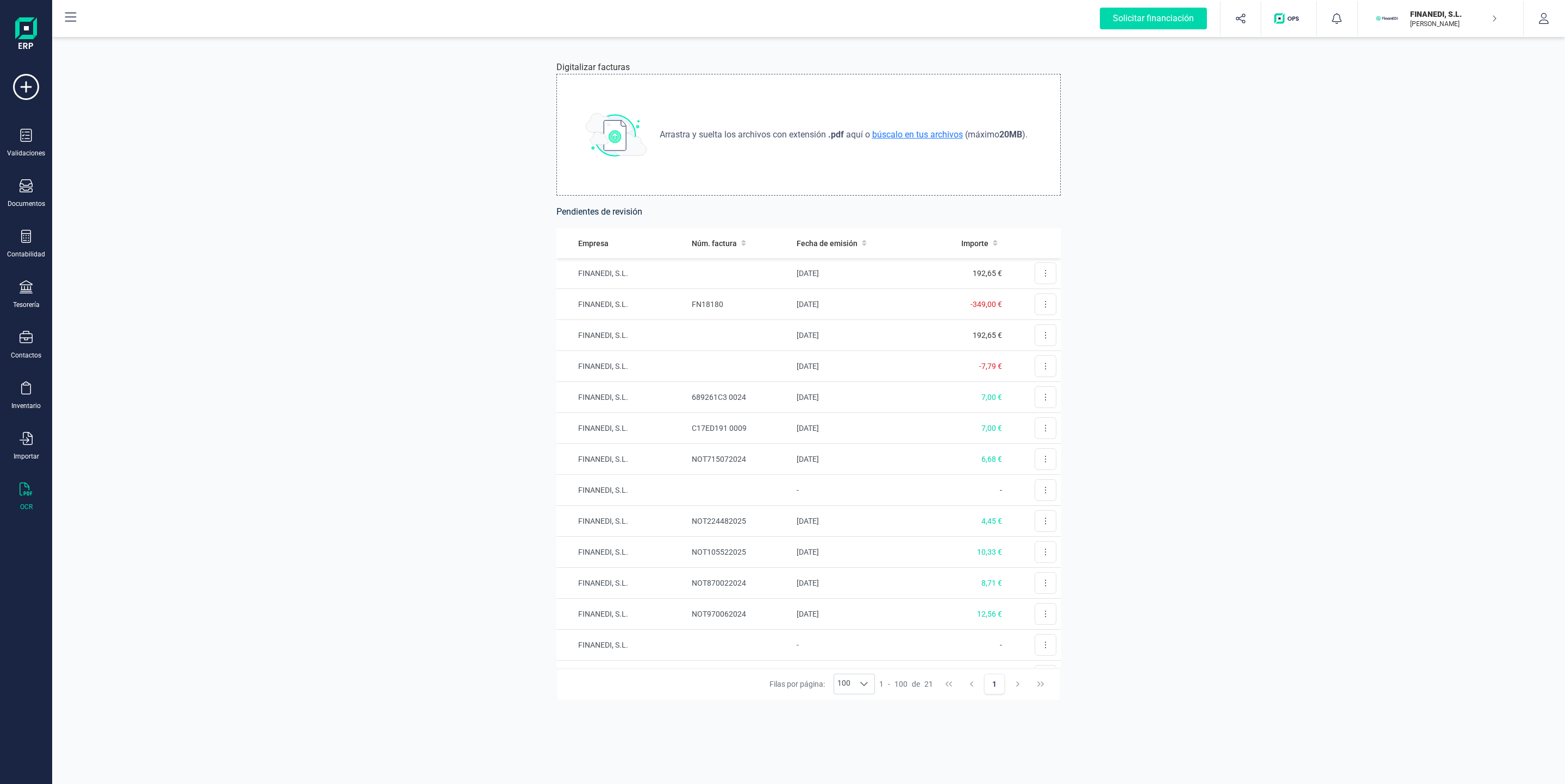
click at [910, 129] on span "búscalo en tus archivos" at bounding box center [917, 134] width 95 height 10
click at [1035, 273] on button at bounding box center [1046, 273] width 22 height 22
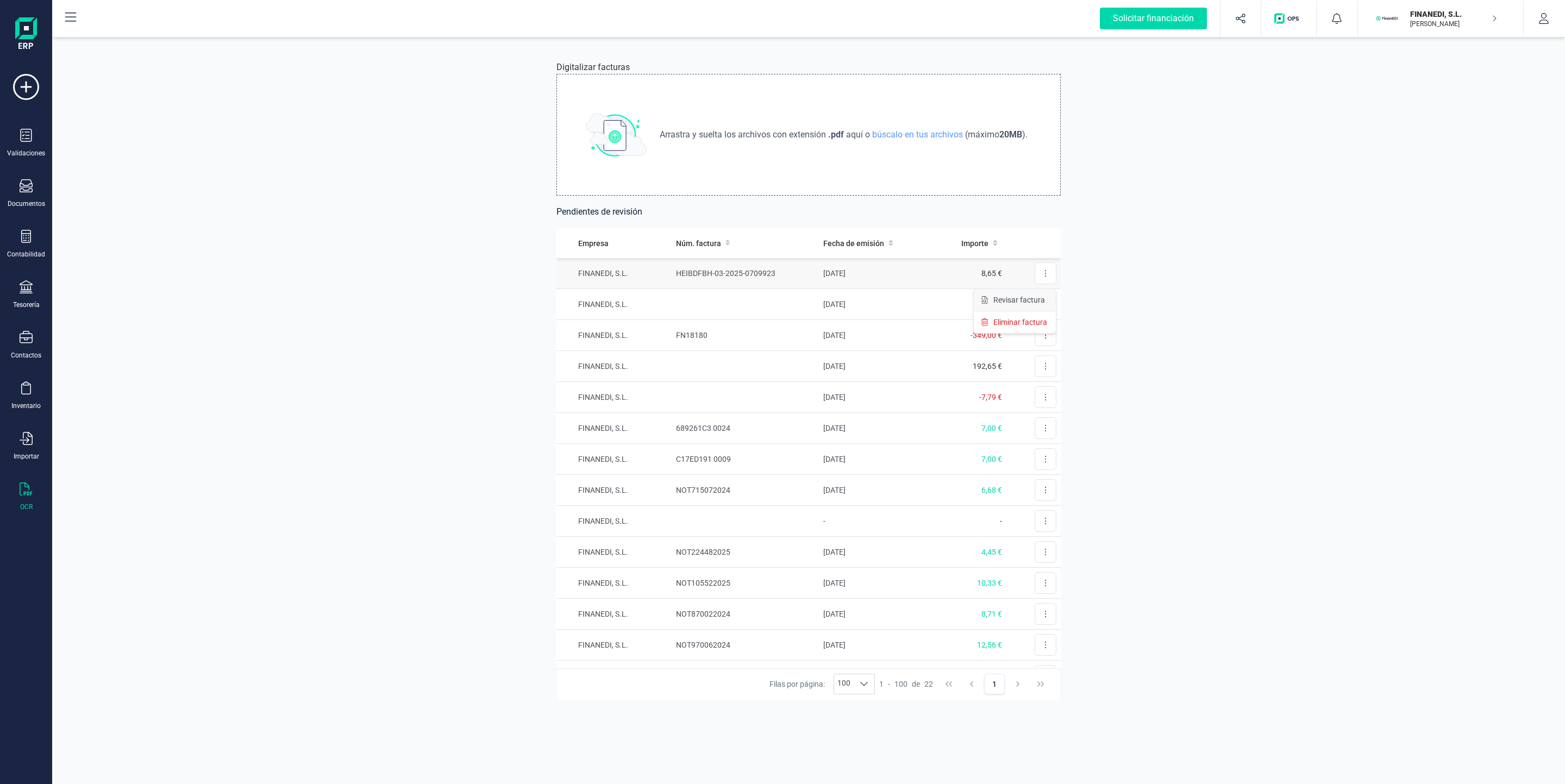
click at [1019, 301] on span "Revisar factura" at bounding box center [1019, 300] width 52 height 11
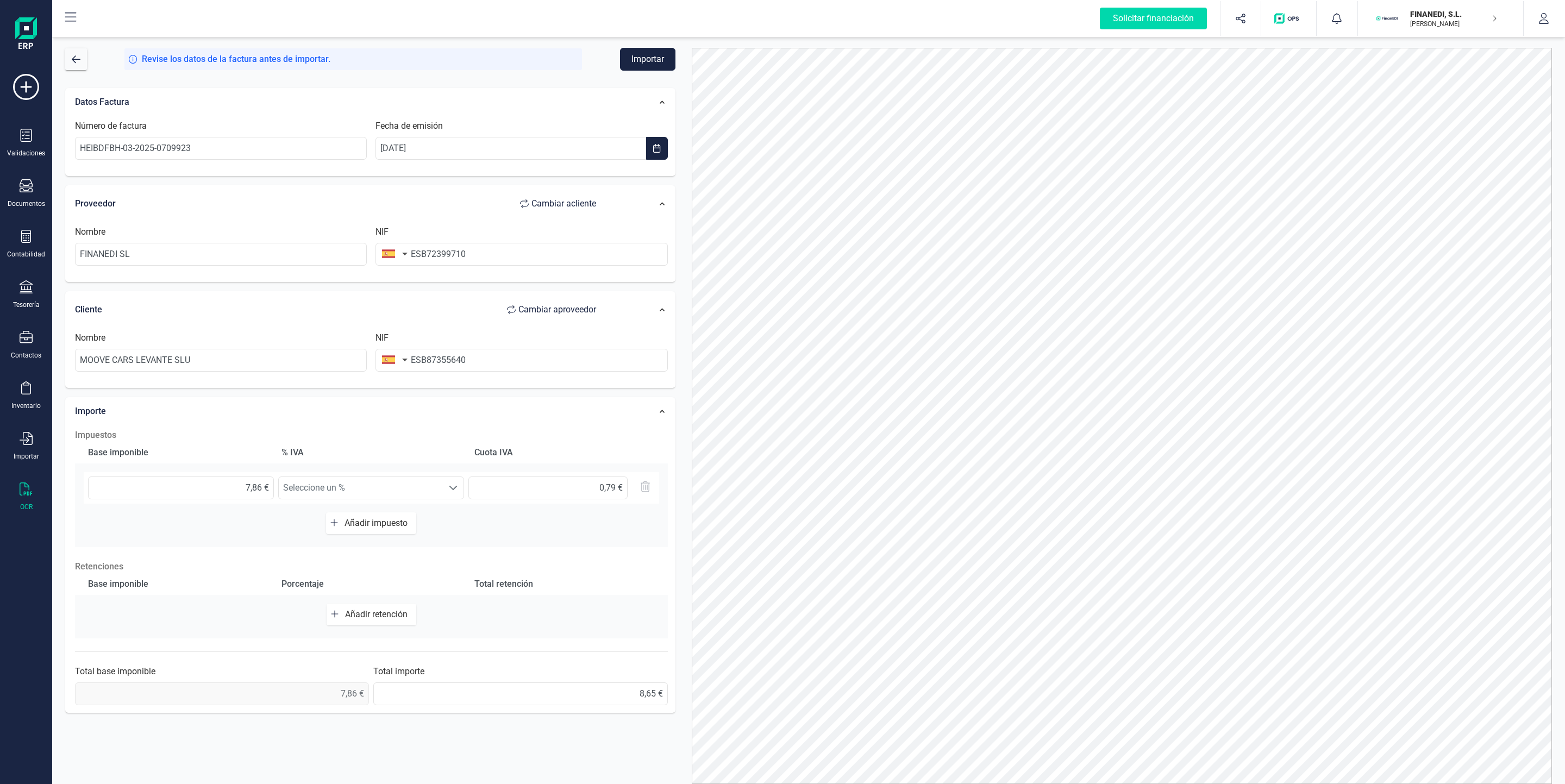
click at [558, 206] on span "Cambiar a cliente" at bounding box center [564, 203] width 64 height 13
type input "MOOVE CARS LEVANTE SLU"
type input "ESB87355640"
type input "FINANEDI SL"
type input "ESB72399710"
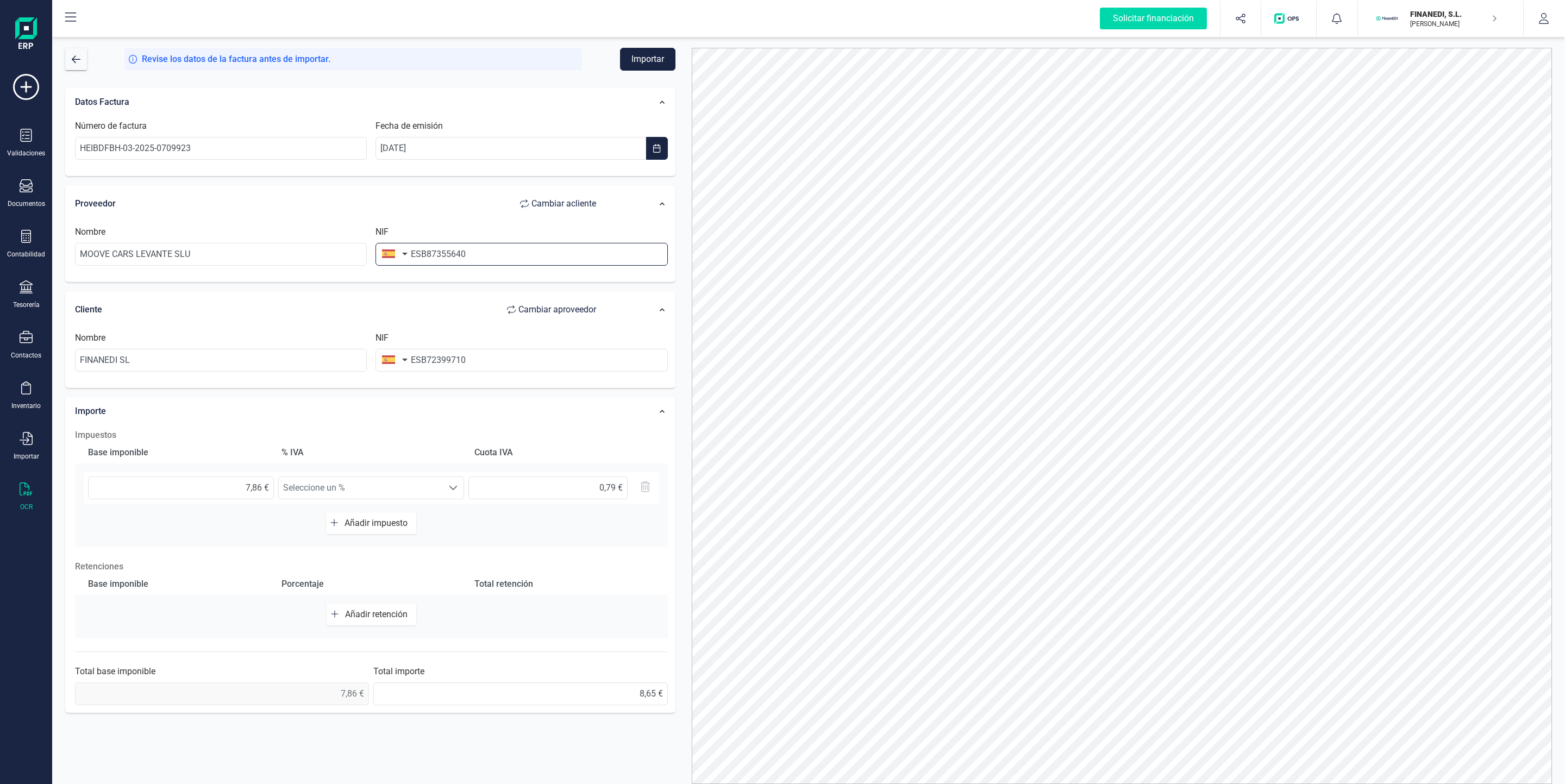
drag, startPoint x: 420, startPoint y: 254, endPoint x: 385, endPoint y: 256, distance: 35.1
click at [385, 256] on div "NIF ESB87355640" at bounding box center [521, 245] width 301 height 40
type input "B87355640"
click at [422, 364] on input "ESB72399710" at bounding box center [521, 360] width 292 height 23
type input "B72399710"
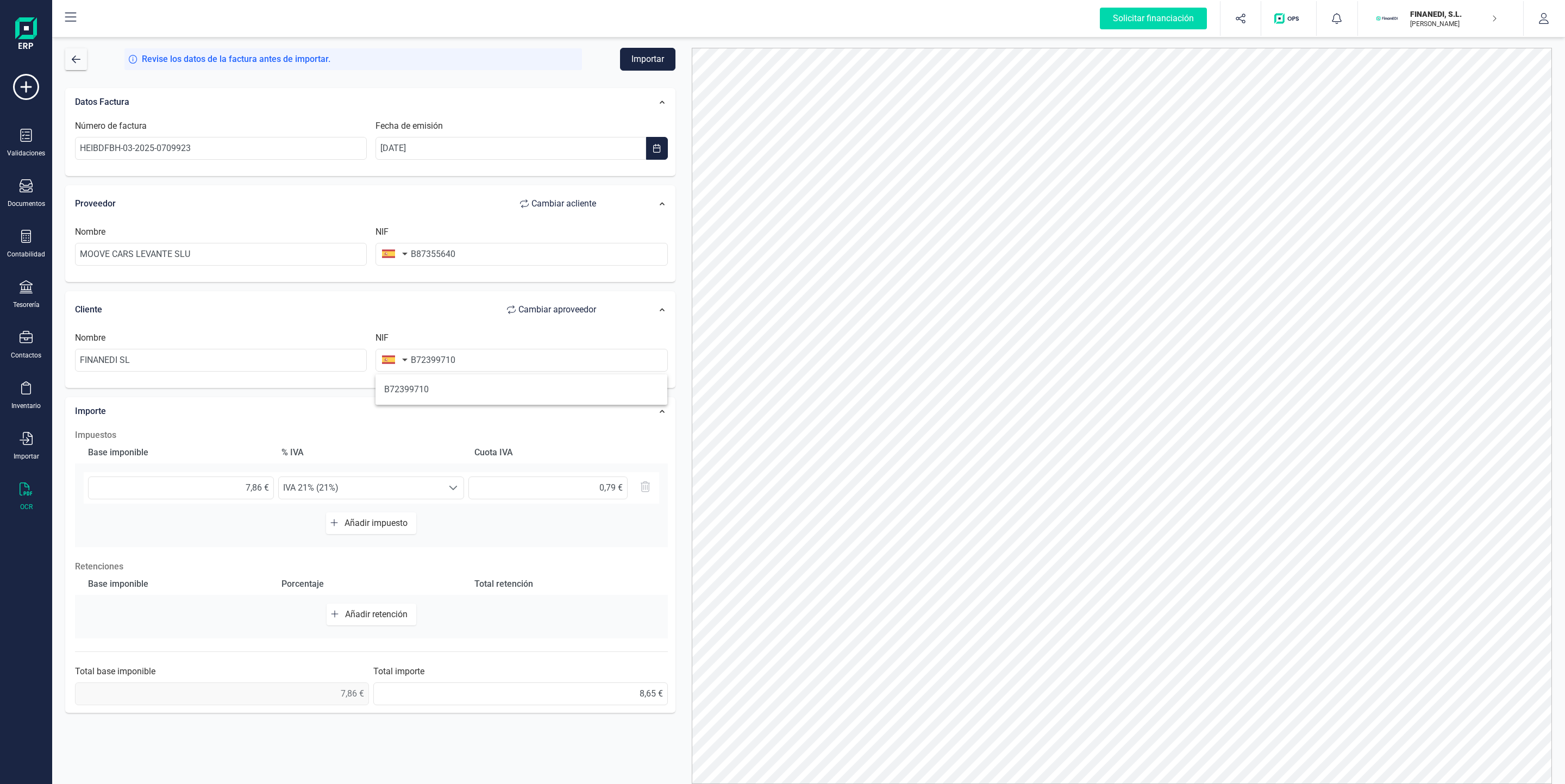
click at [385, 308] on div "Cliente Cambiar a proveedor" at bounding box center [341, 310] width 532 height 22
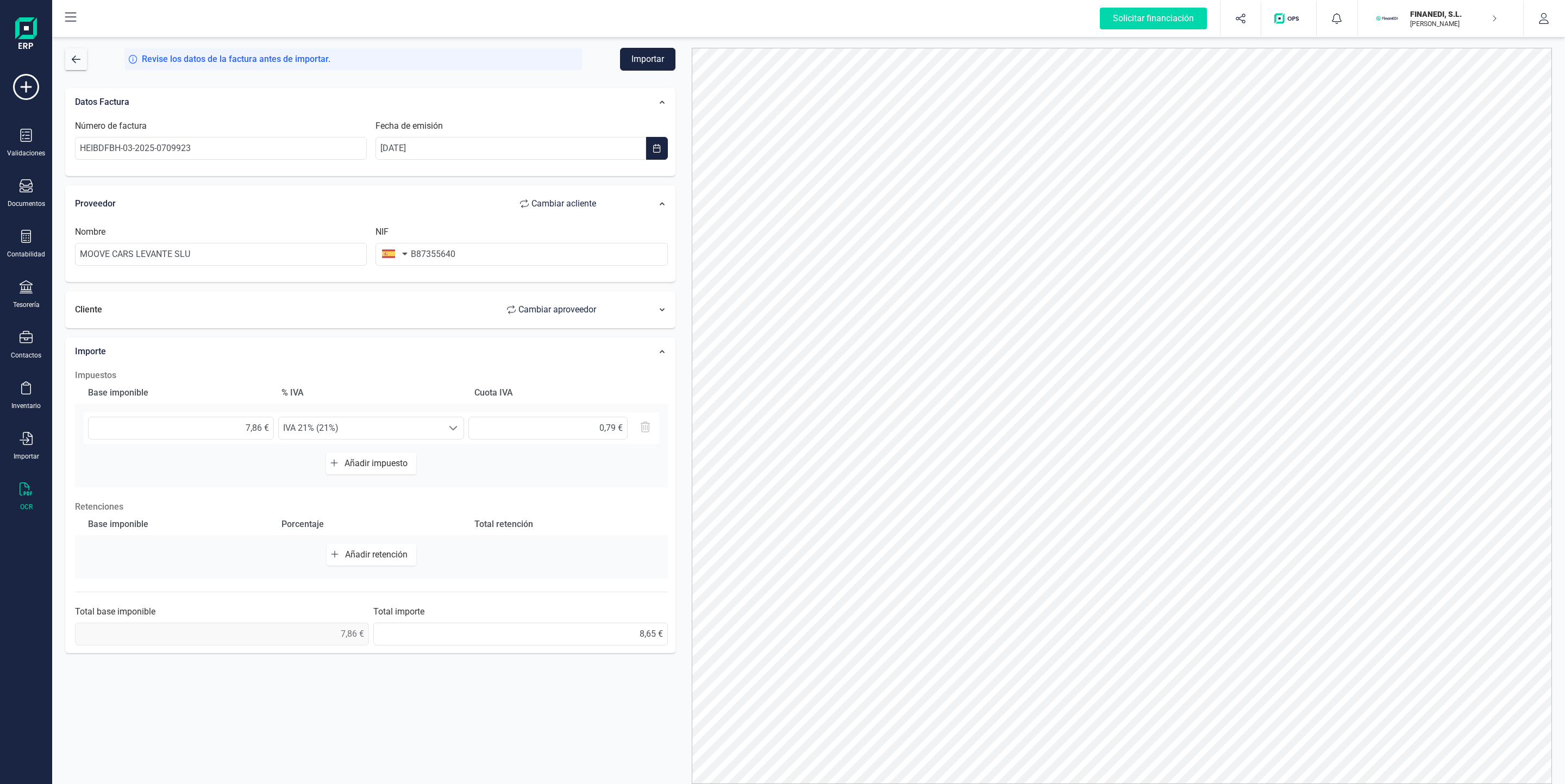
click at [385, 308] on div "Cliente Cambiar a proveedor" at bounding box center [341, 310] width 532 height 22
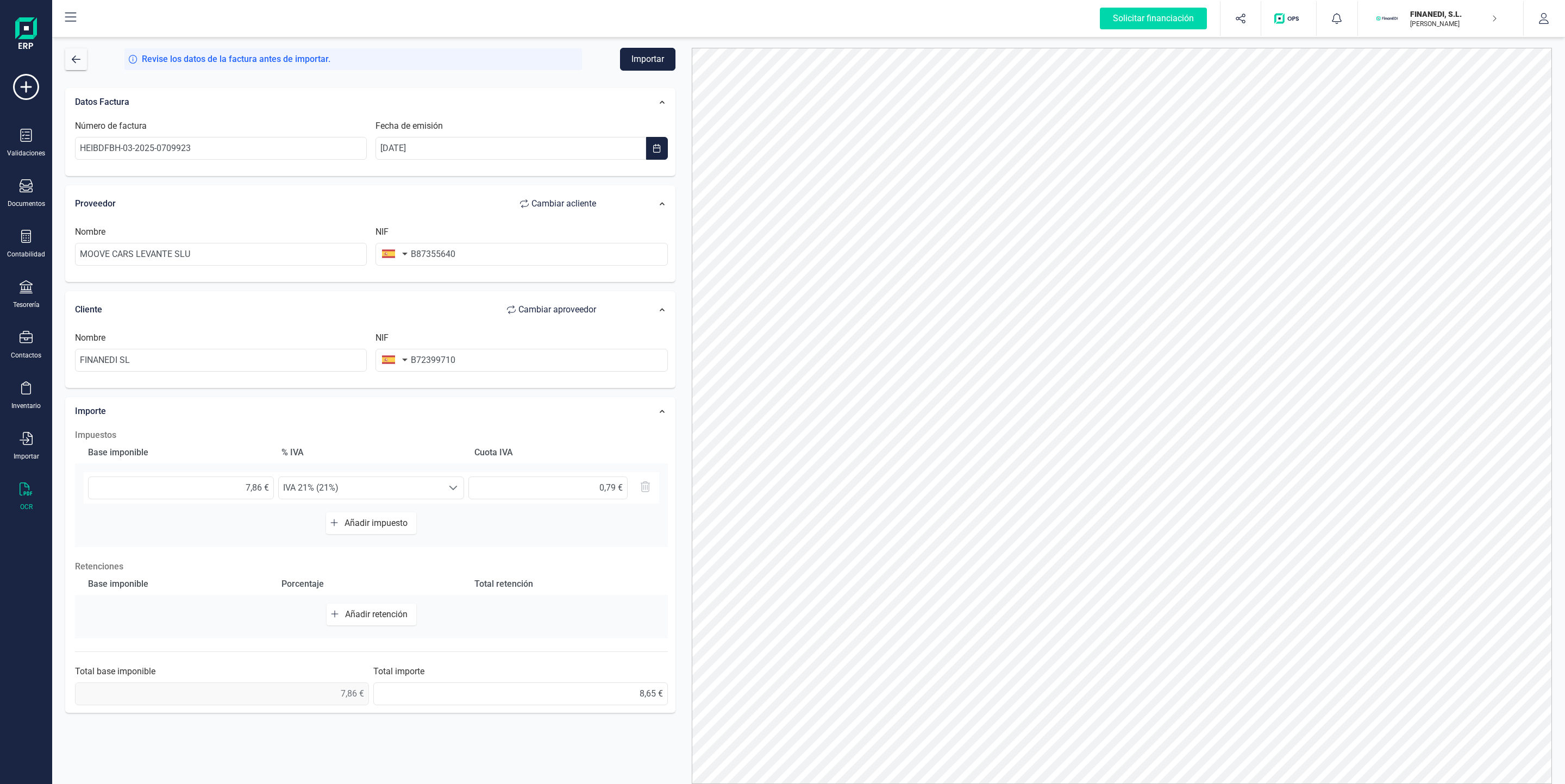
click at [652, 63] on button "Importar" at bounding box center [648, 60] width 55 height 23
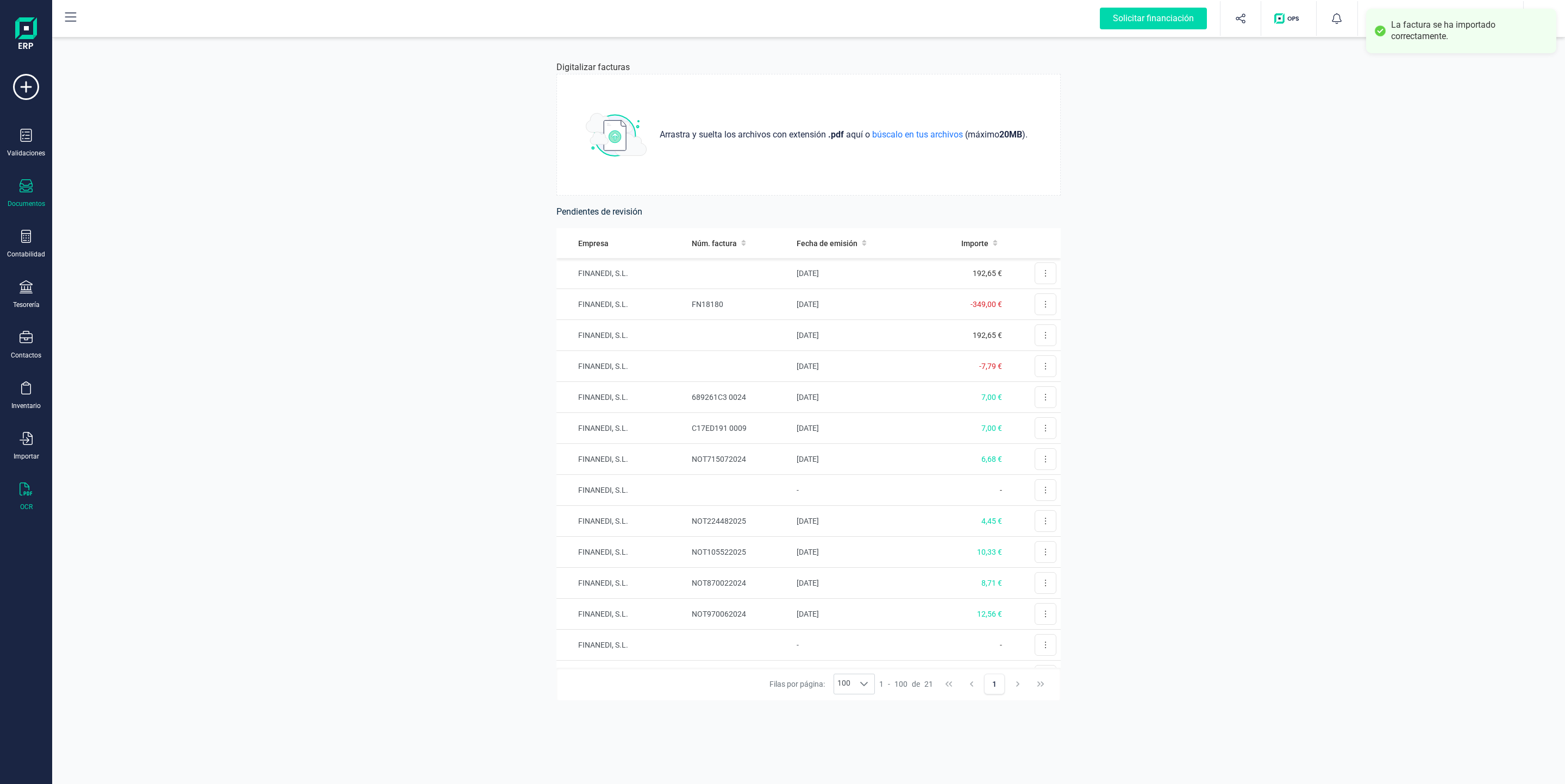
click at [33, 183] on div "Documentos" at bounding box center [26, 193] width 44 height 29
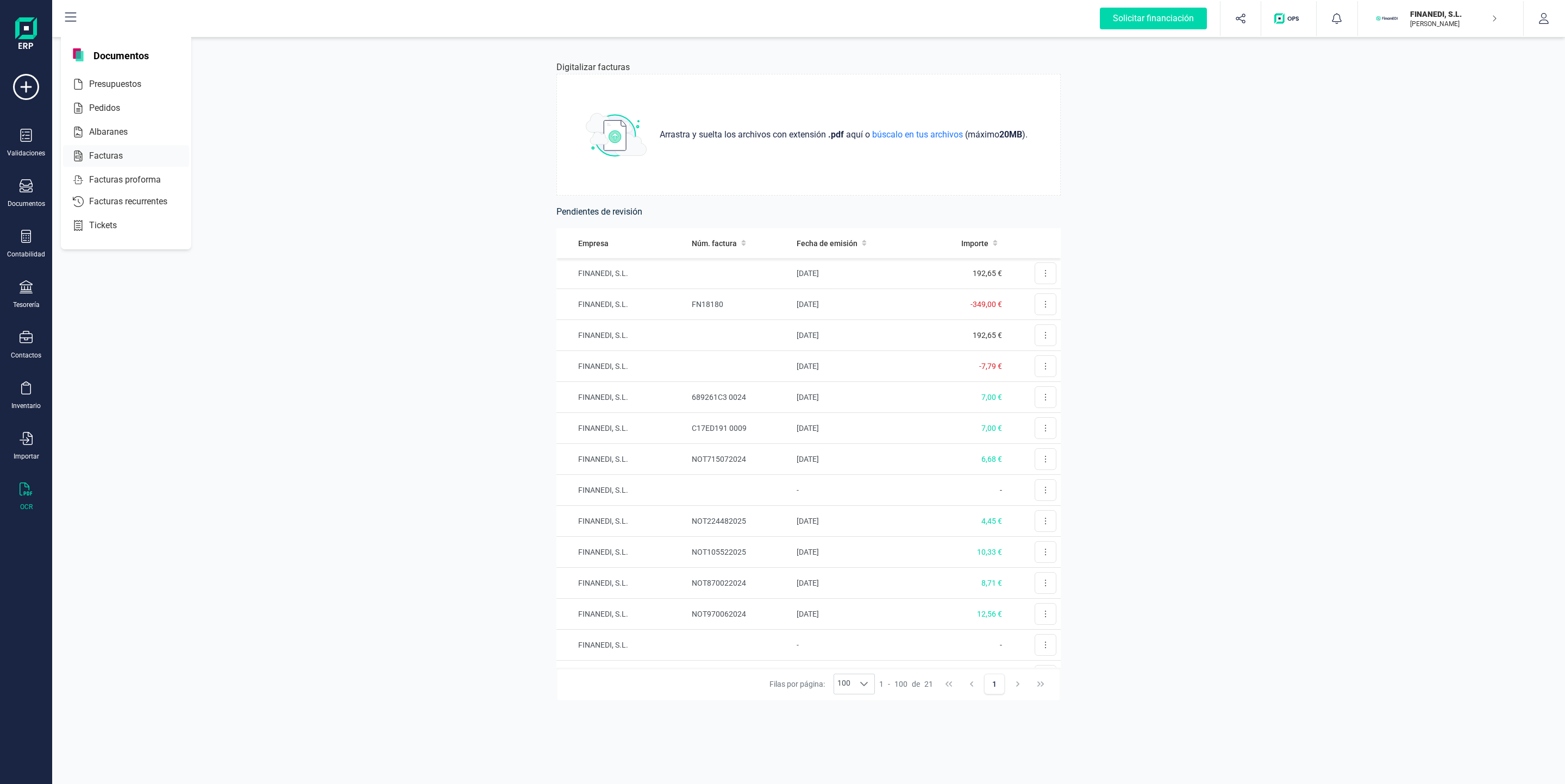
click at [121, 152] on span "Facturas" at bounding box center [114, 155] width 58 height 13
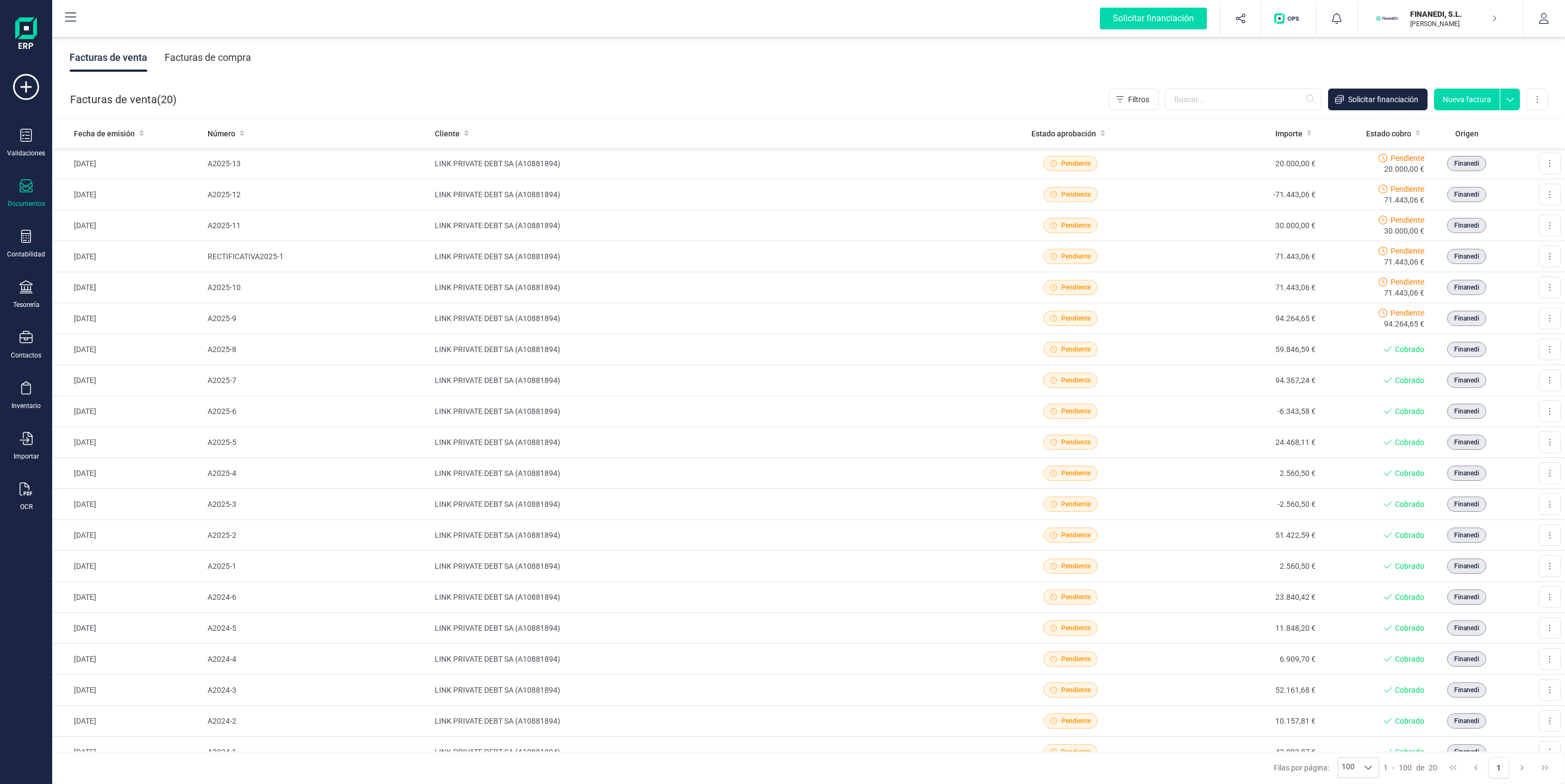
click at [230, 63] on div "Facturas de compra" at bounding box center [208, 58] width 86 height 29
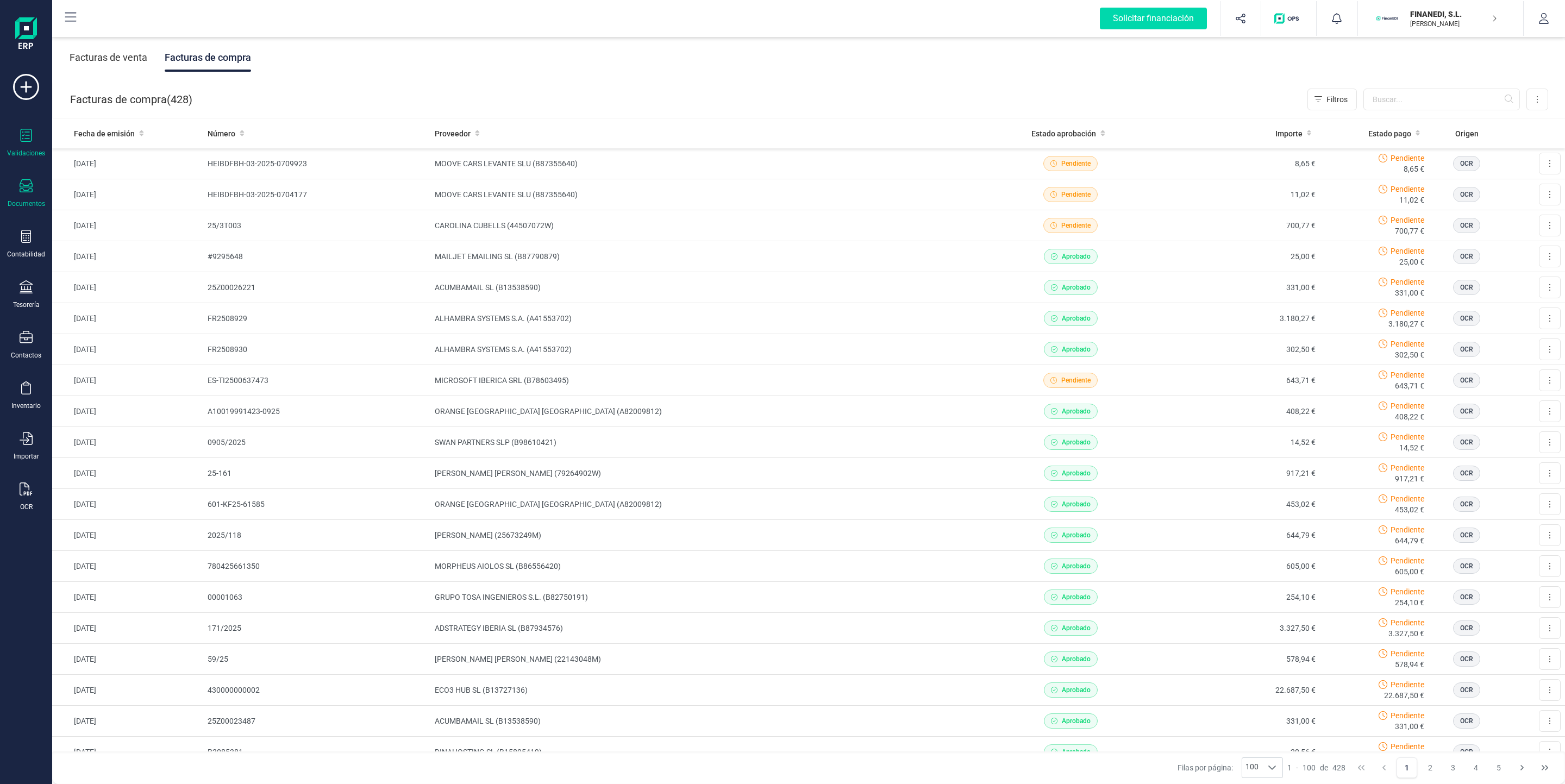
click at [16, 134] on div "Validaciones" at bounding box center [26, 143] width 44 height 29
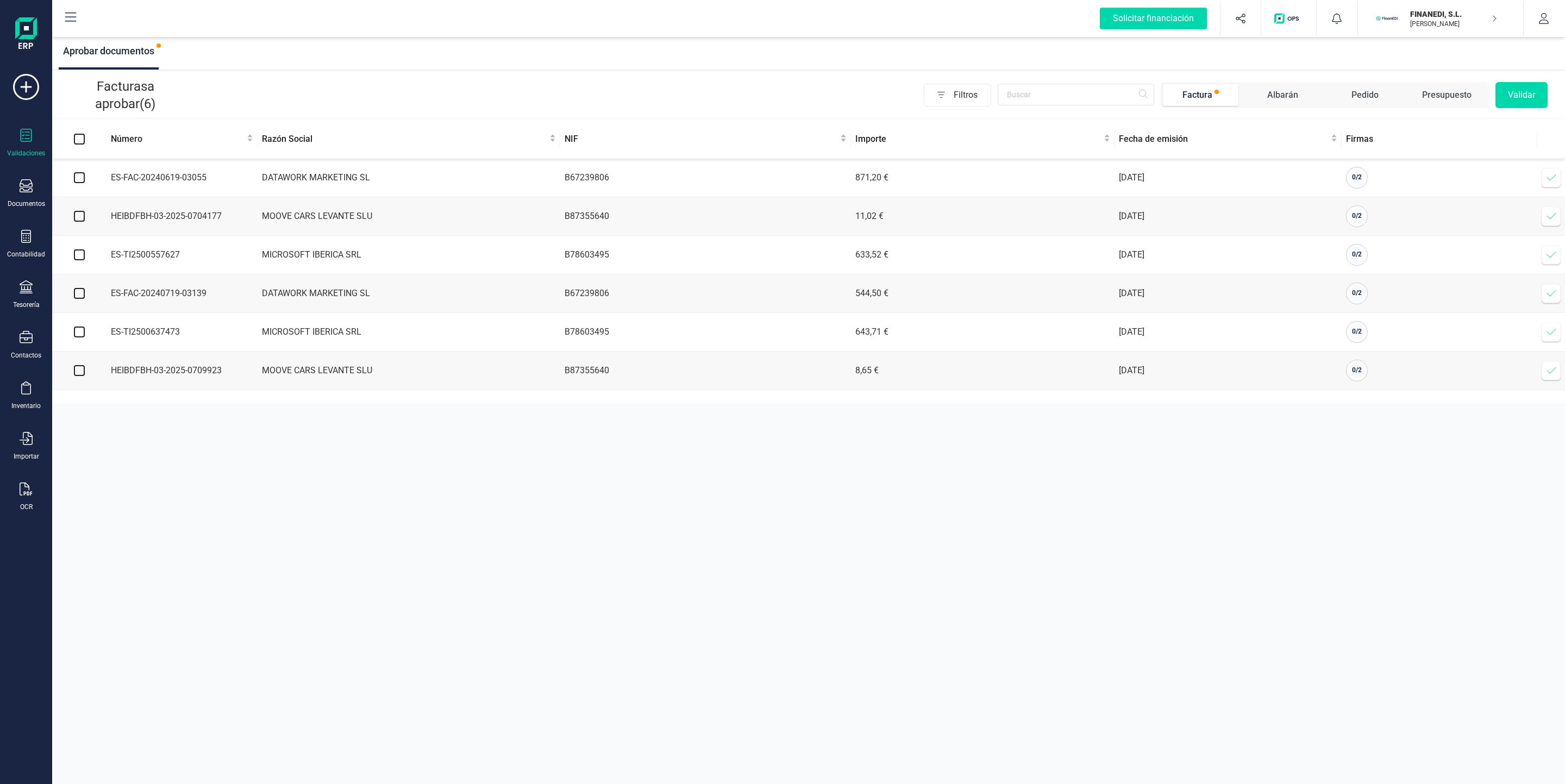
click at [1551, 375] on icon at bounding box center [1552, 370] width 11 height 11
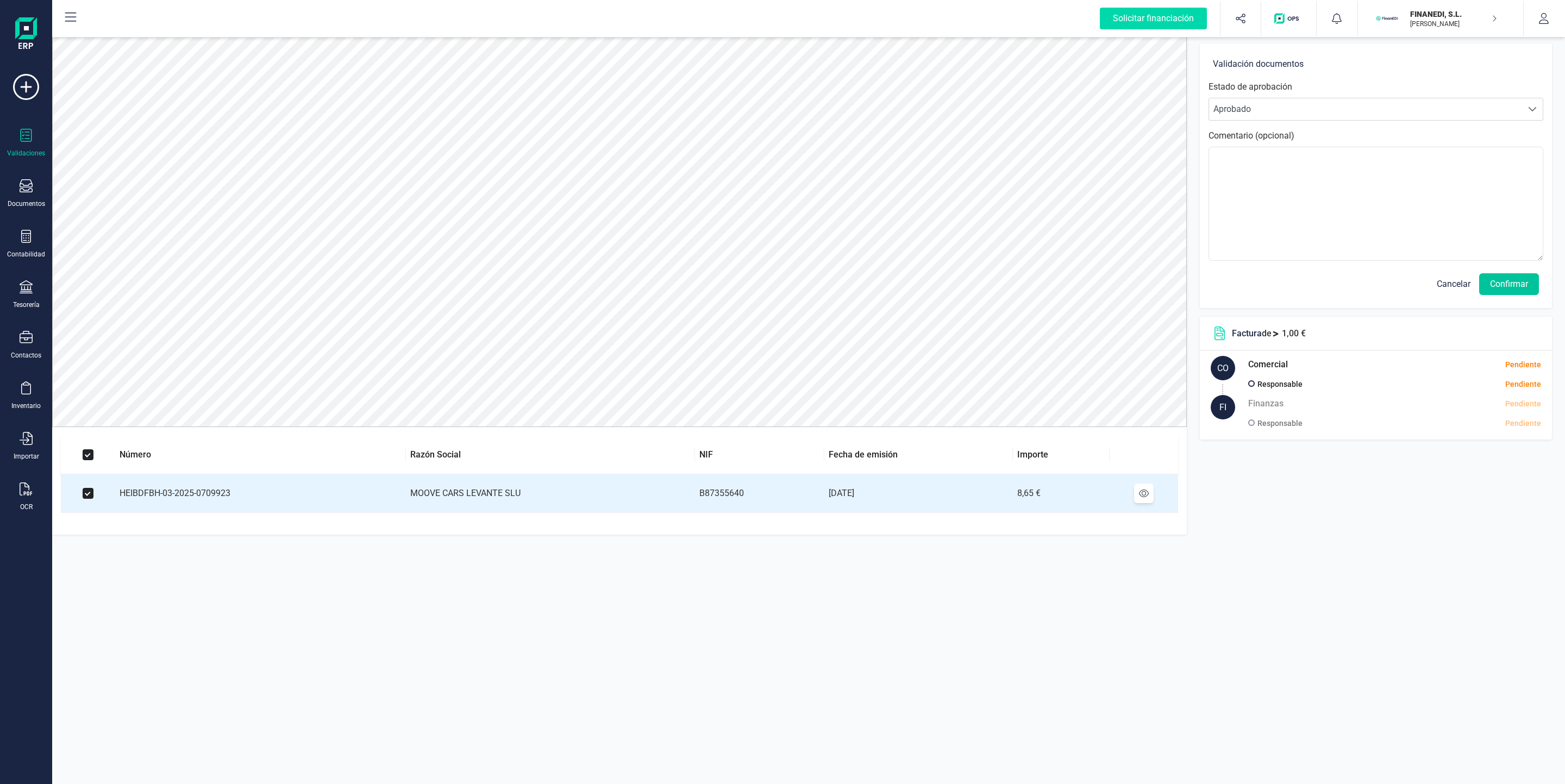
click at [1513, 285] on button "Confirmar" at bounding box center [1509, 284] width 60 height 22
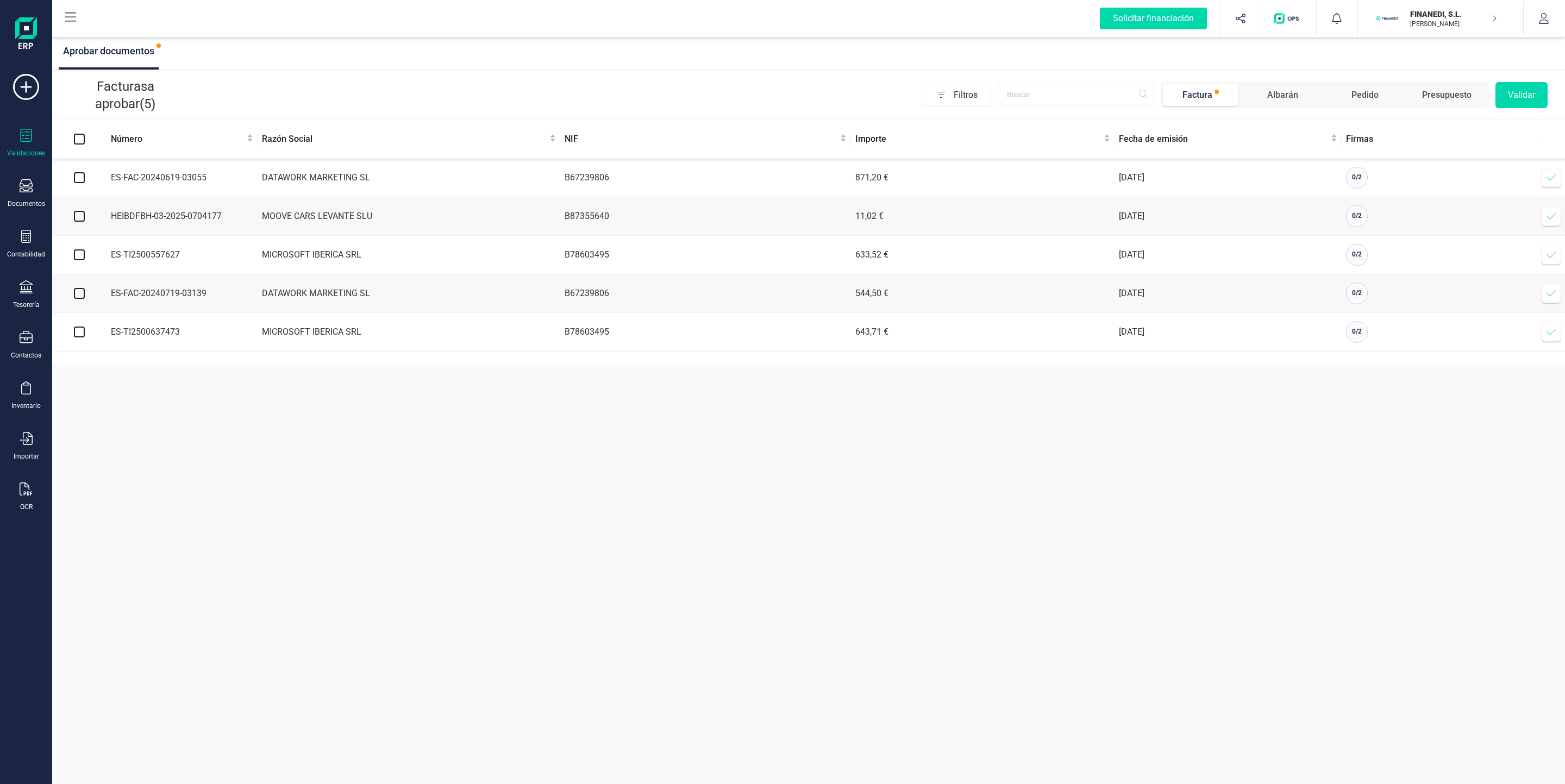
click at [1542, 217] on span at bounding box center [1552, 216] width 22 height 22
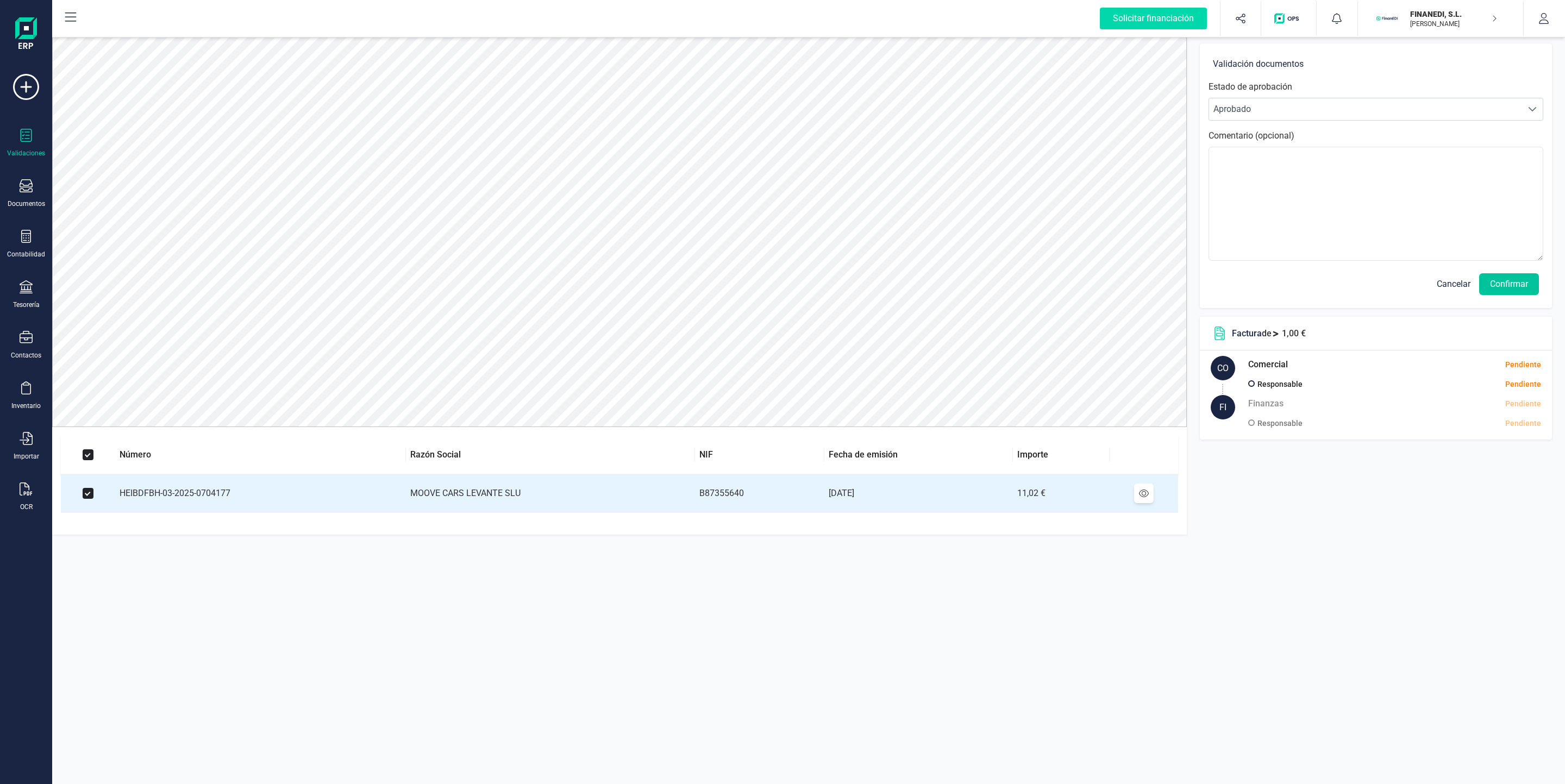
click at [1511, 281] on button "Confirmar" at bounding box center [1509, 284] width 60 height 22
click at [1513, 282] on button "Confirmar" at bounding box center [1509, 284] width 60 height 22
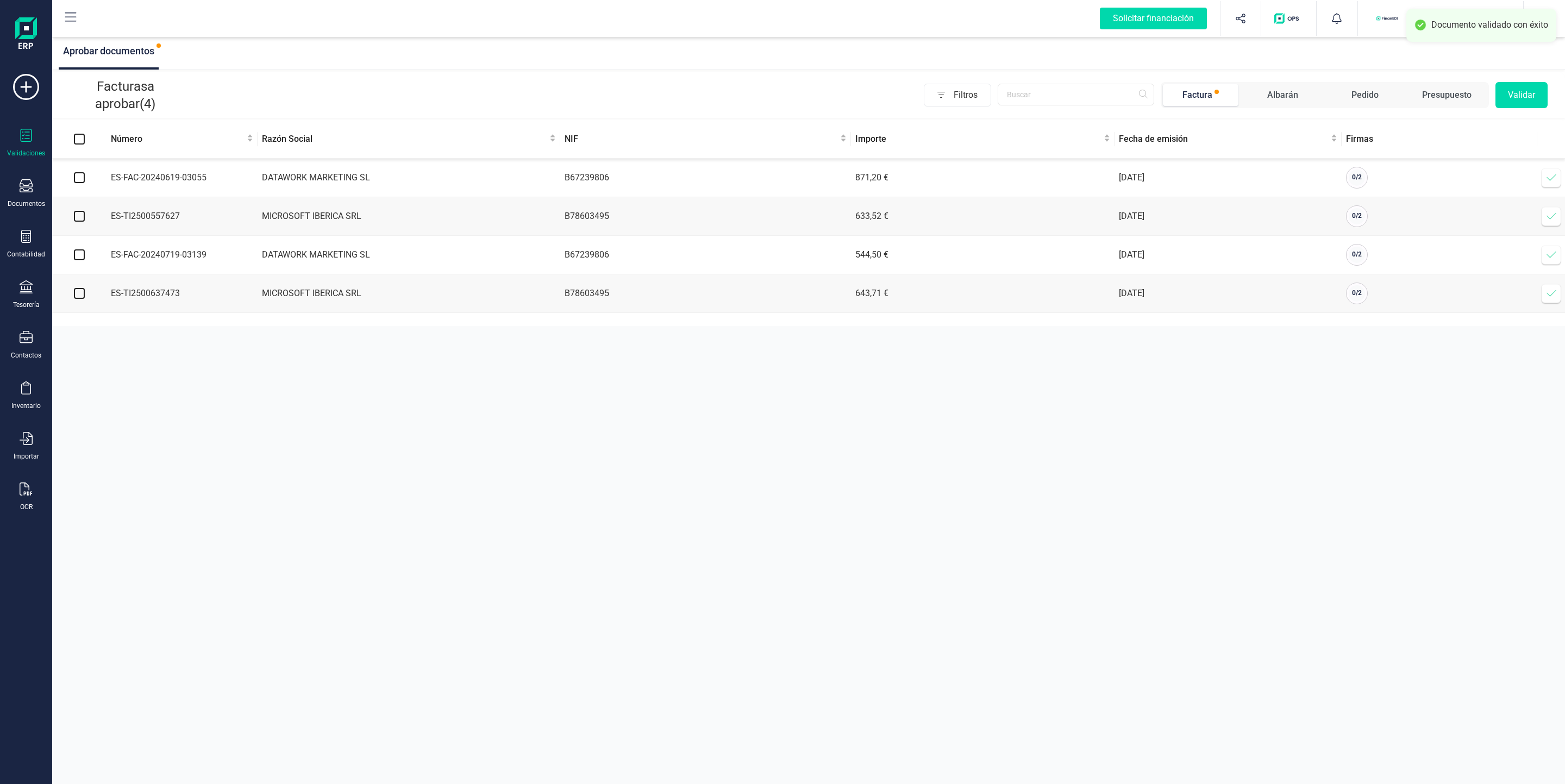
click at [21, 177] on div "Validaciones Documentos Documentos Presupuestos Pedidos Albaranes Facturas Fact…" at bounding box center [26, 297] width 44 height 446
click at [23, 193] on div at bounding box center [26, 187] width 13 height 16
click at [126, 152] on div at bounding box center [132, 155] width 19 height 13
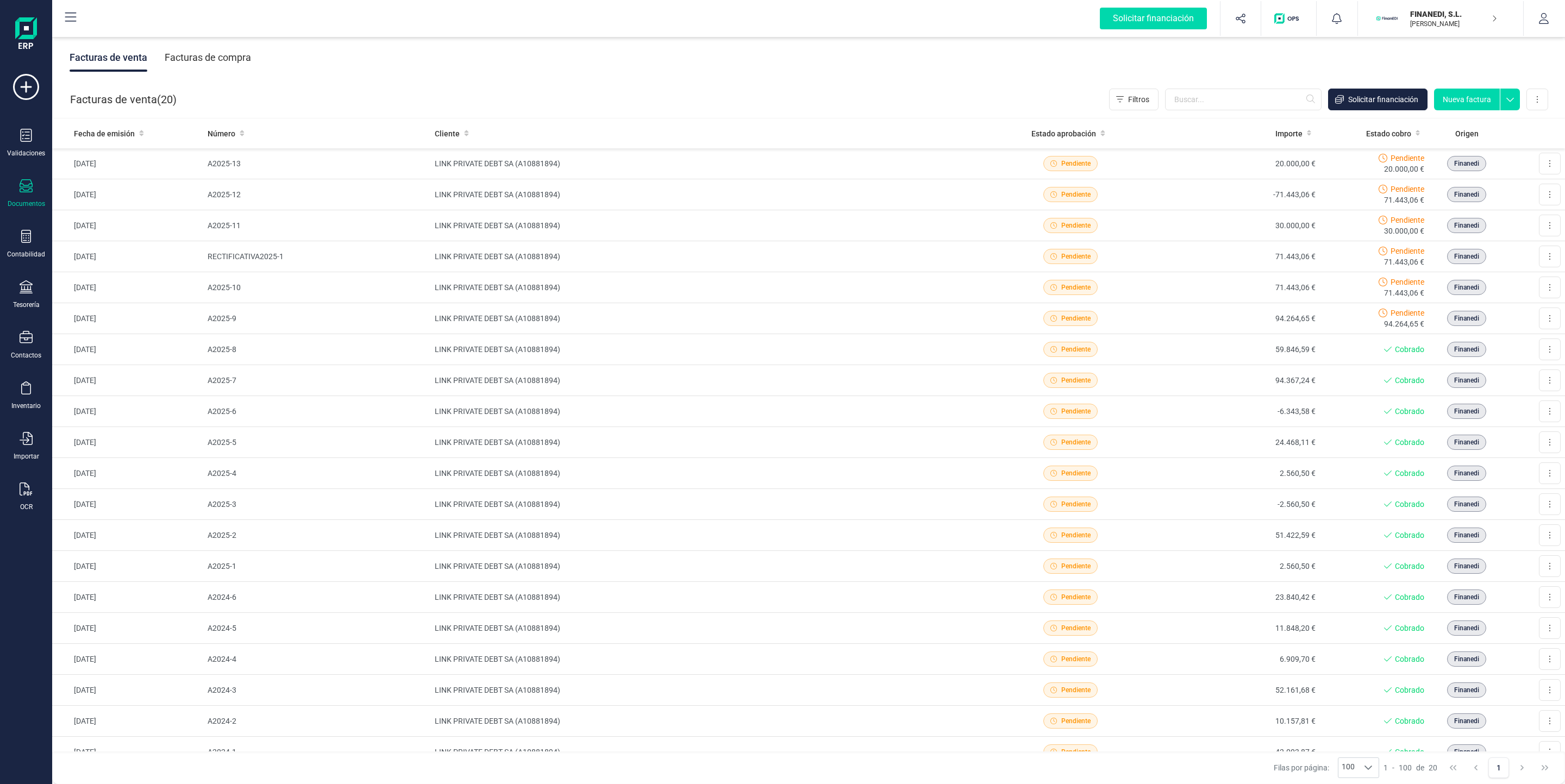
click at [231, 51] on div "Facturas de compra" at bounding box center [208, 58] width 86 height 29
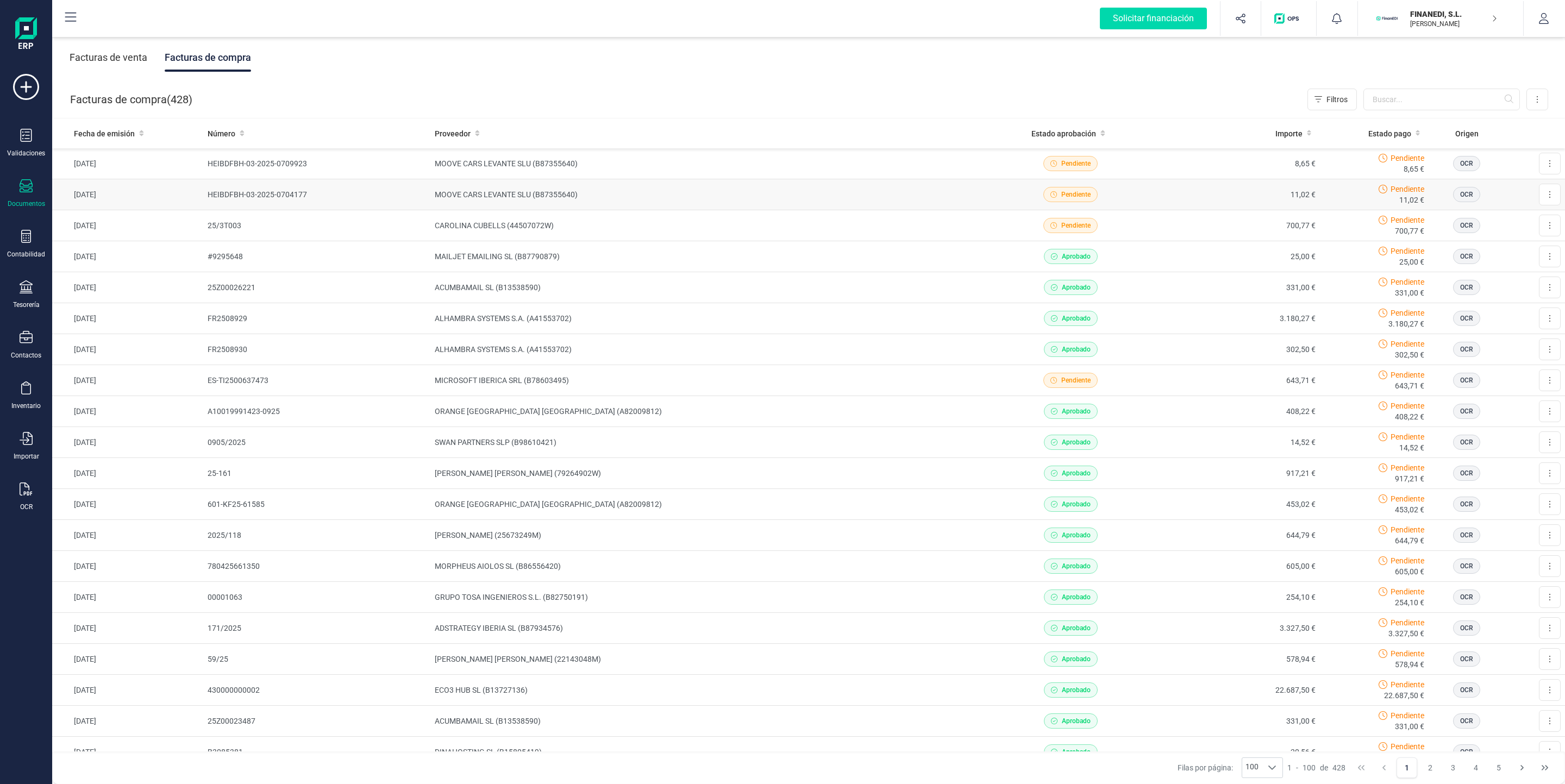
click at [1244, 189] on td "11,02 €" at bounding box center [1237, 194] width 166 height 31
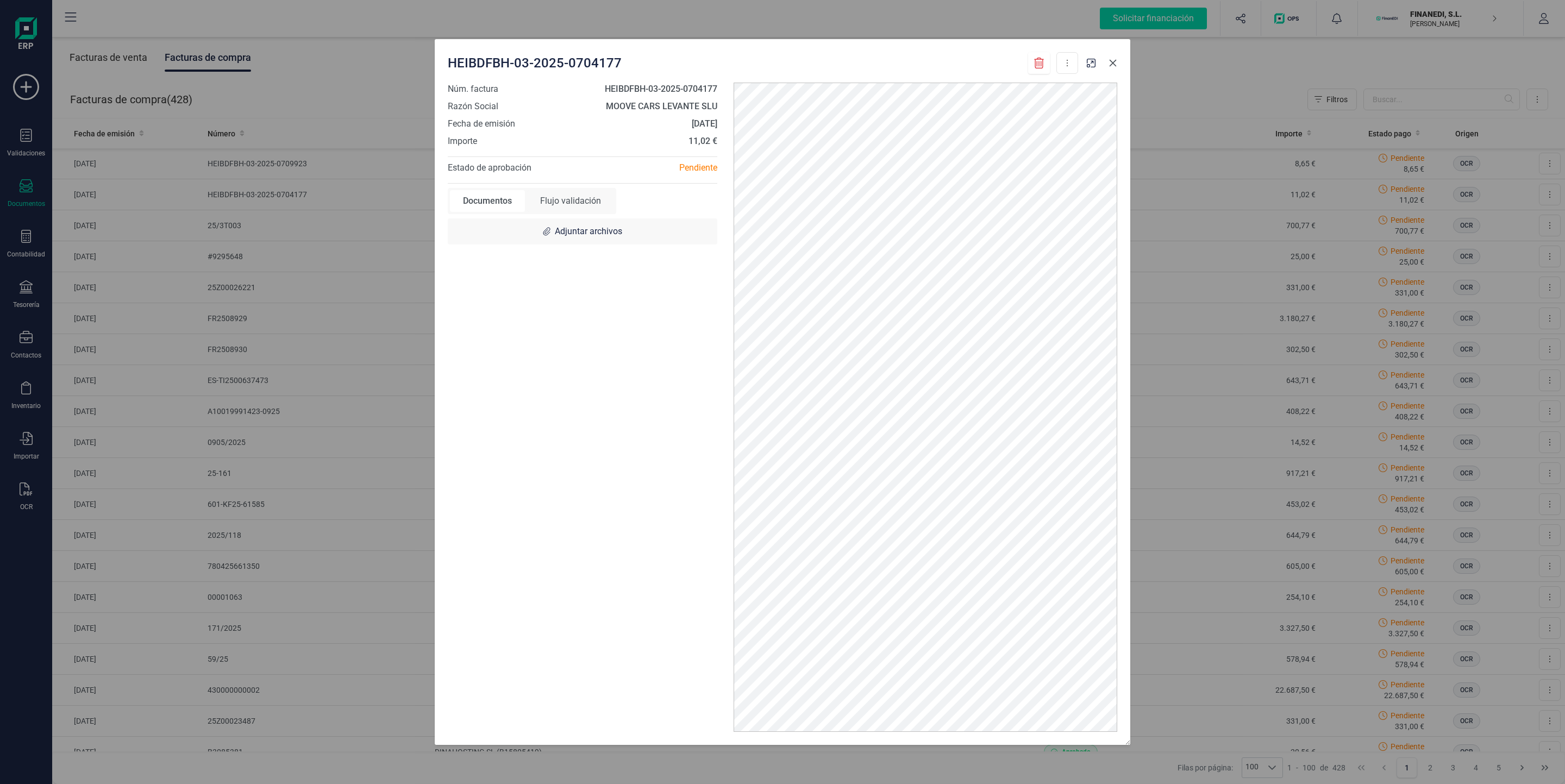
click at [1105, 64] on button "Close" at bounding box center [1113, 63] width 18 height 18
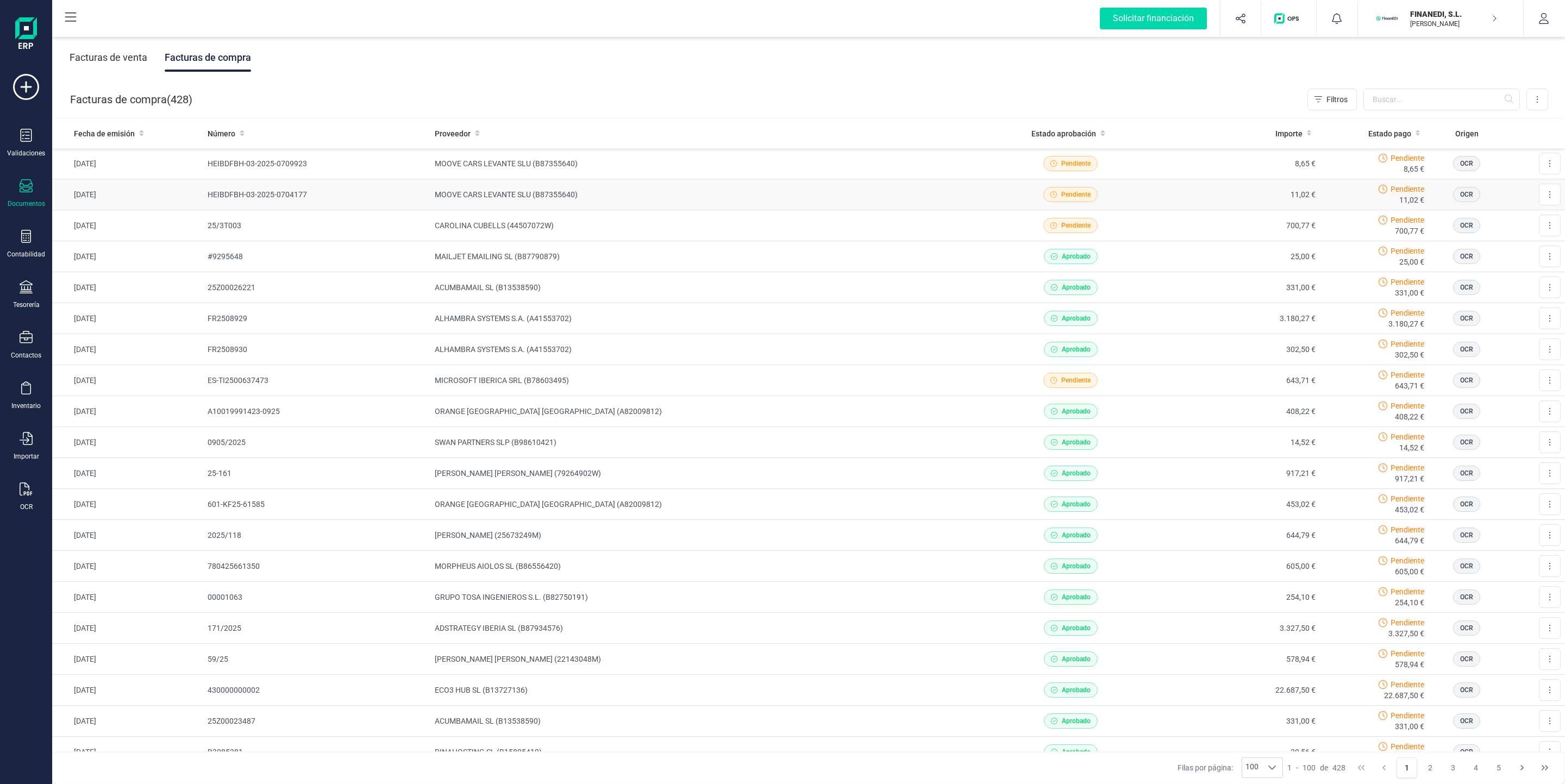
click at [1169, 196] on td "11,02 €" at bounding box center [1237, 194] width 166 height 31
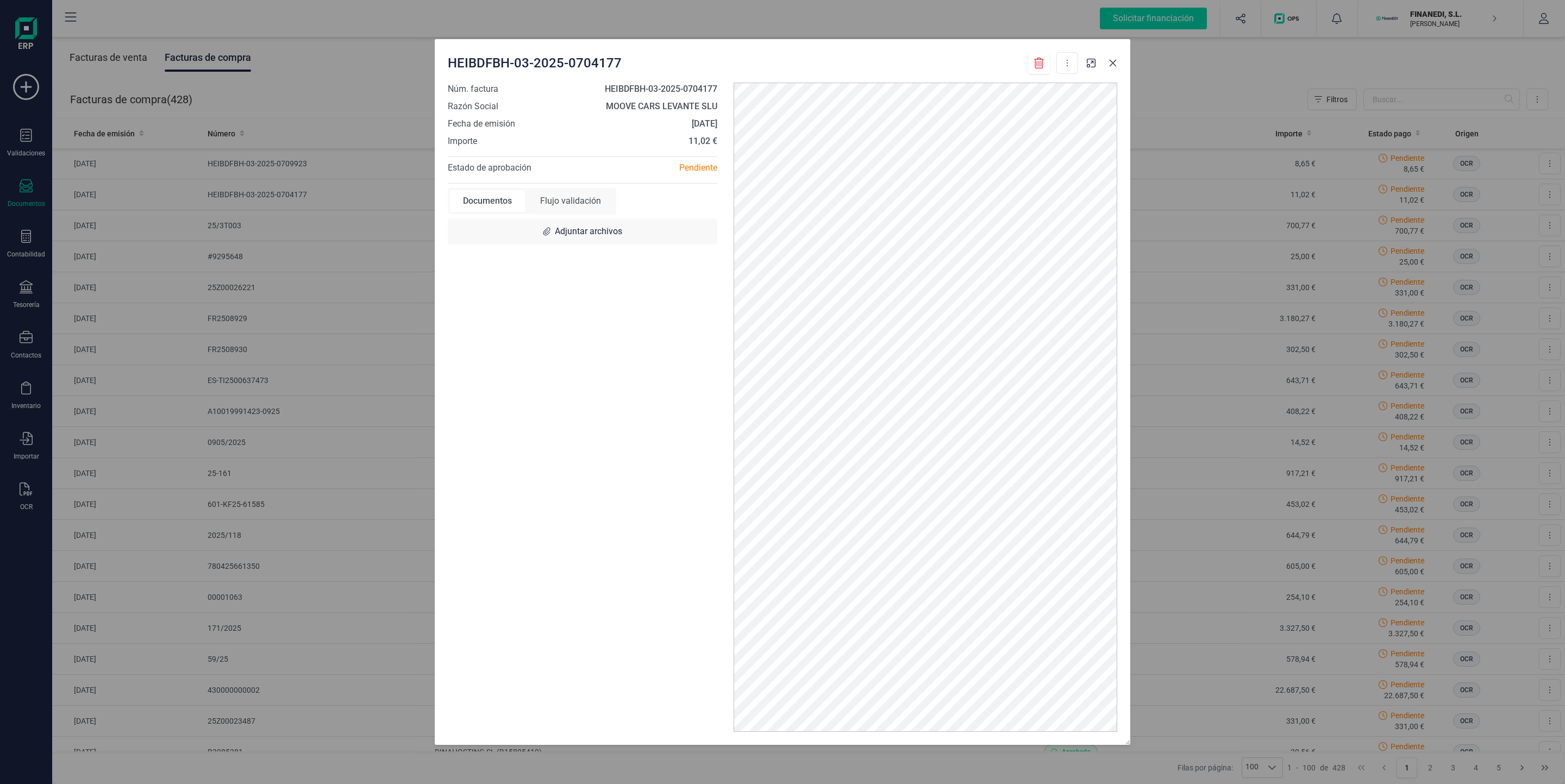
click at [1117, 62] on icon "Close" at bounding box center [1113, 63] width 9 height 9
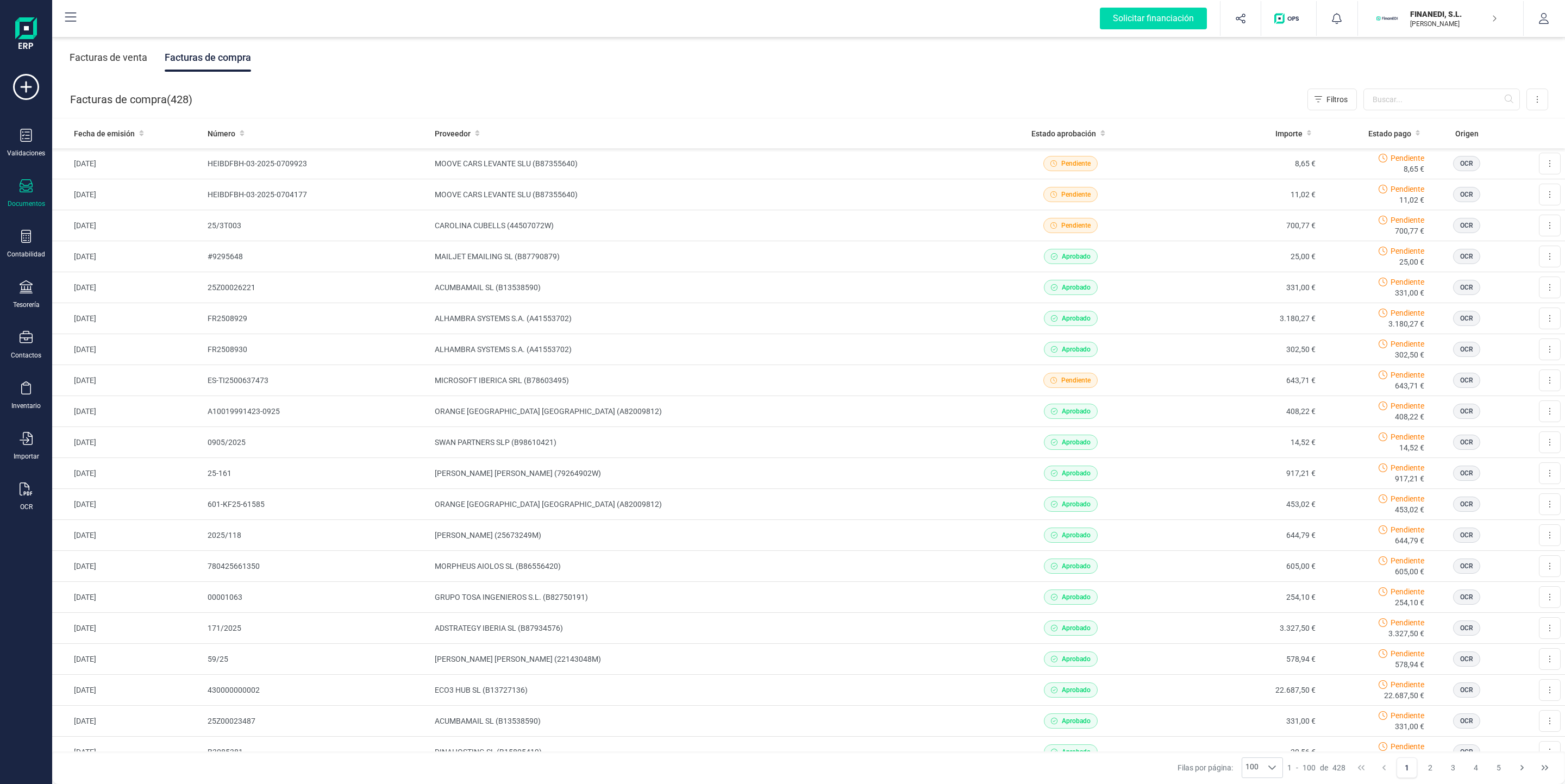
click at [134, 52] on div "Facturas de venta" at bounding box center [108, 58] width 78 height 29
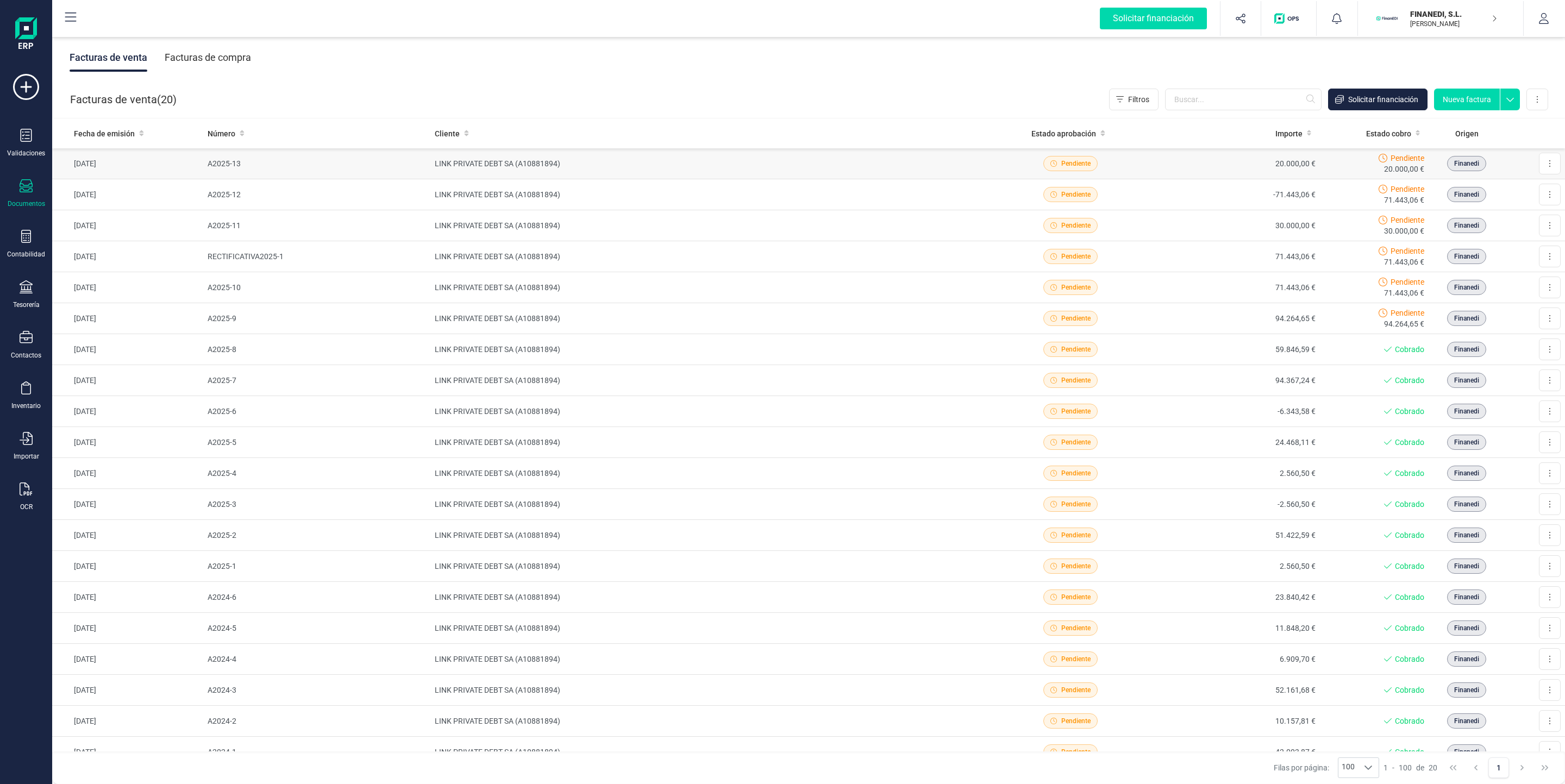
click at [750, 172] on td "LINK PRIVATE DEBT SA (A10881894)" at bounding box center [708, 163] width 557 height 31
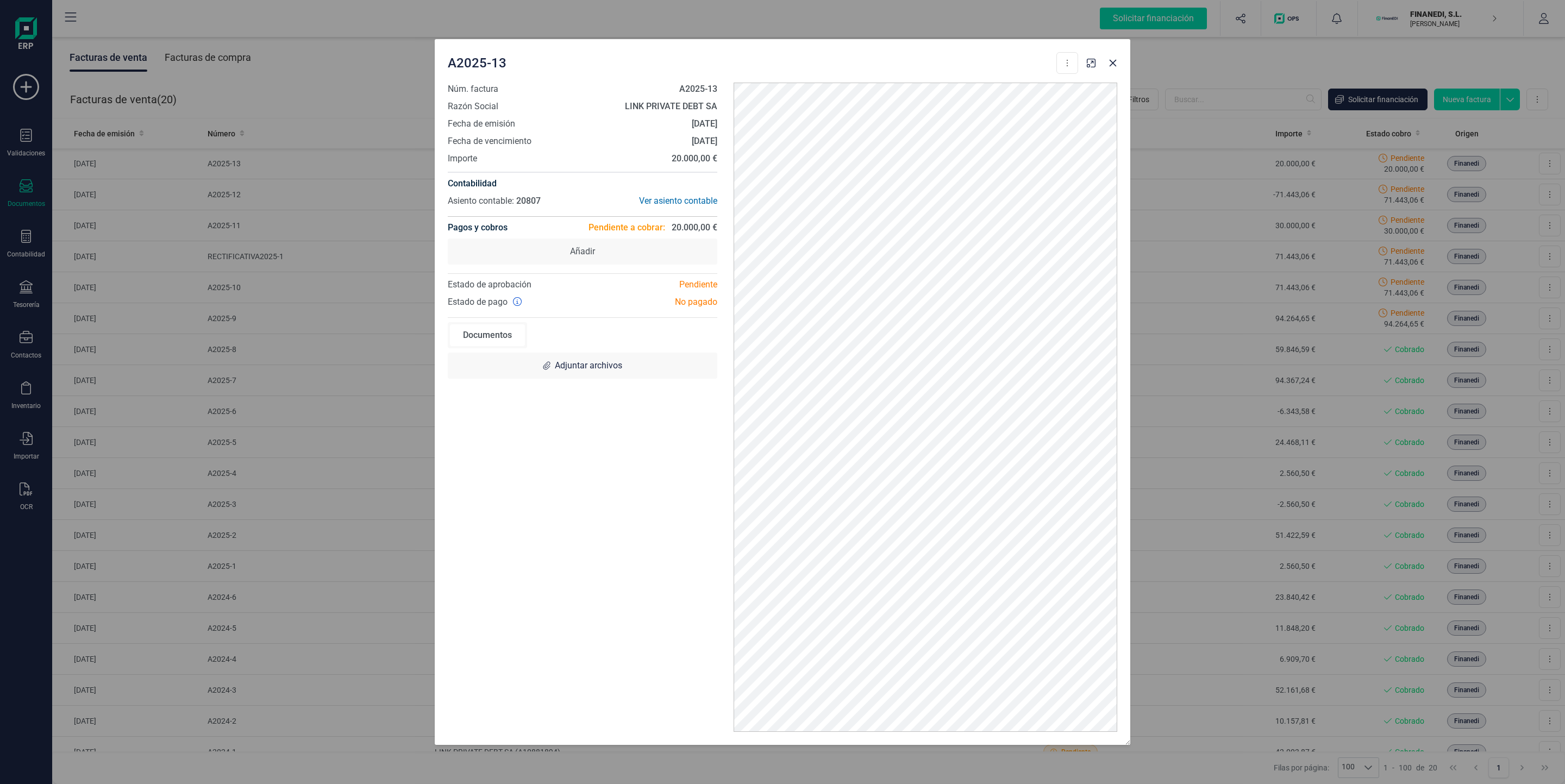
click at [1099, 64] on div at bounding box center [1102, 60] width 39 height 24
click at [1117, 62] on button "Close" at bounding box center [1113, 63] width 18 height 18
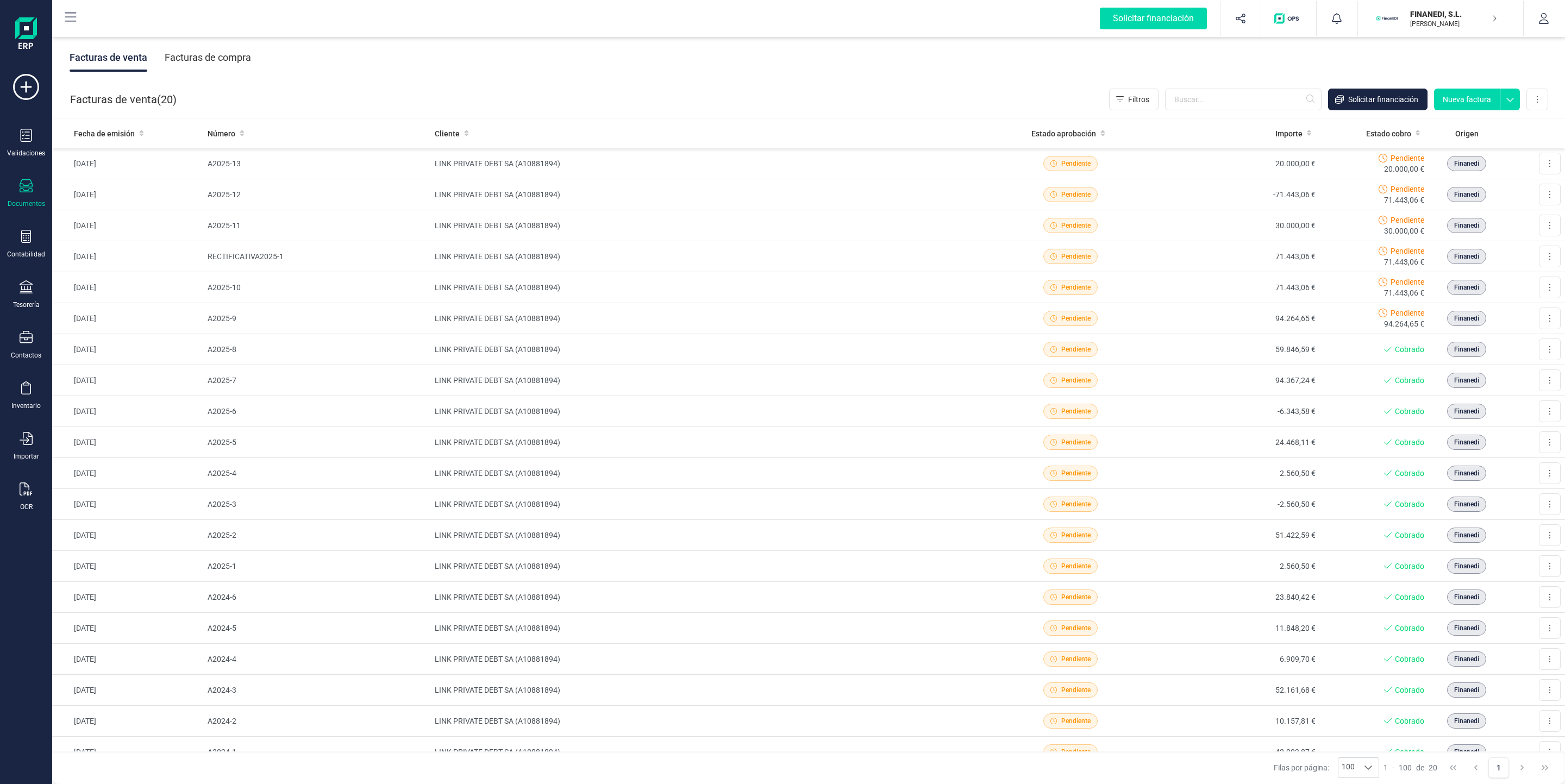
click at [221, 54] on div "Facturas de compra" at bounding box center [208, 58] width 86 height 29
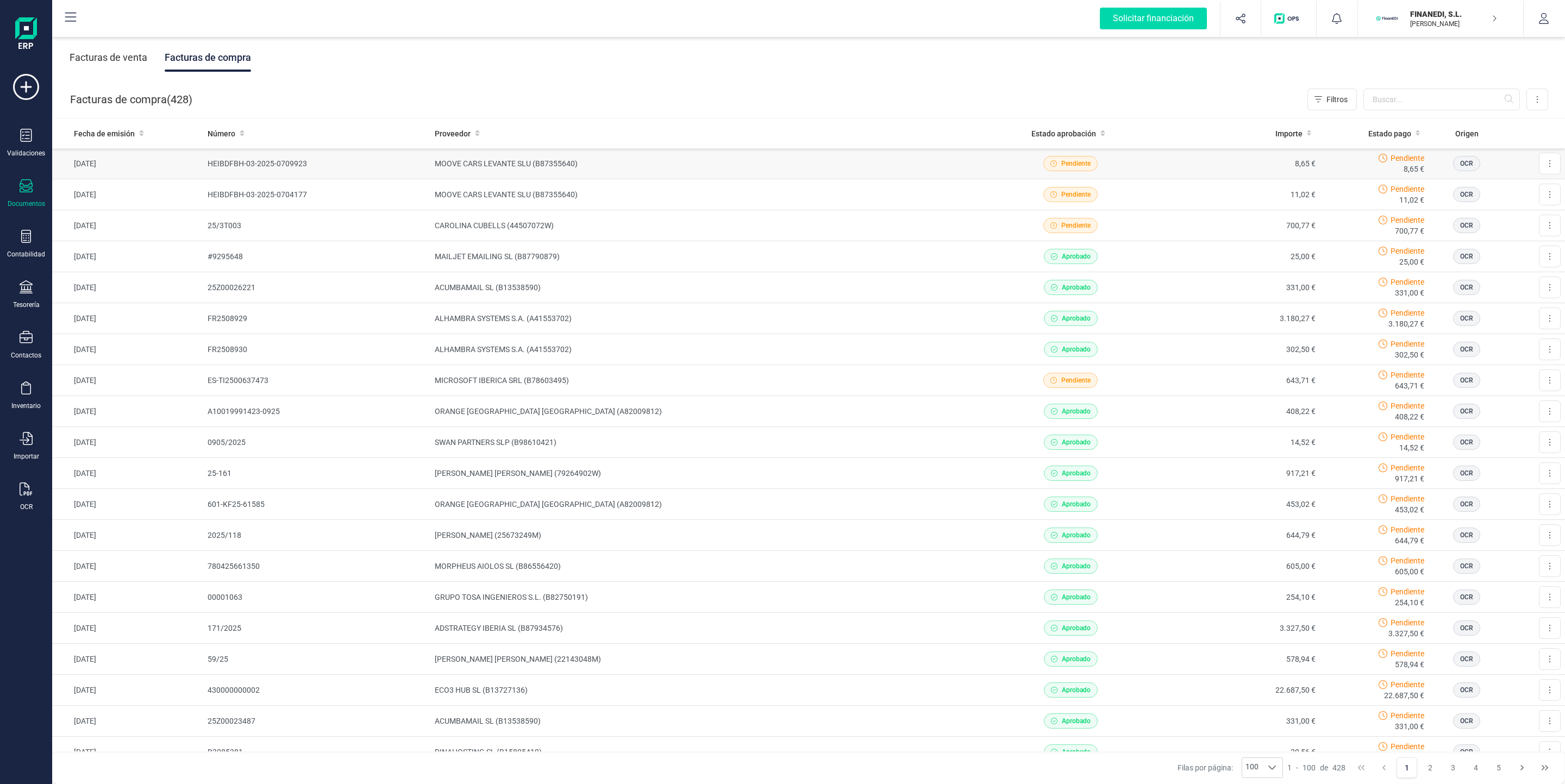
click at [1244, 168] on td "8,65 €" at bounding box center [1237, 163] width 166 height 31
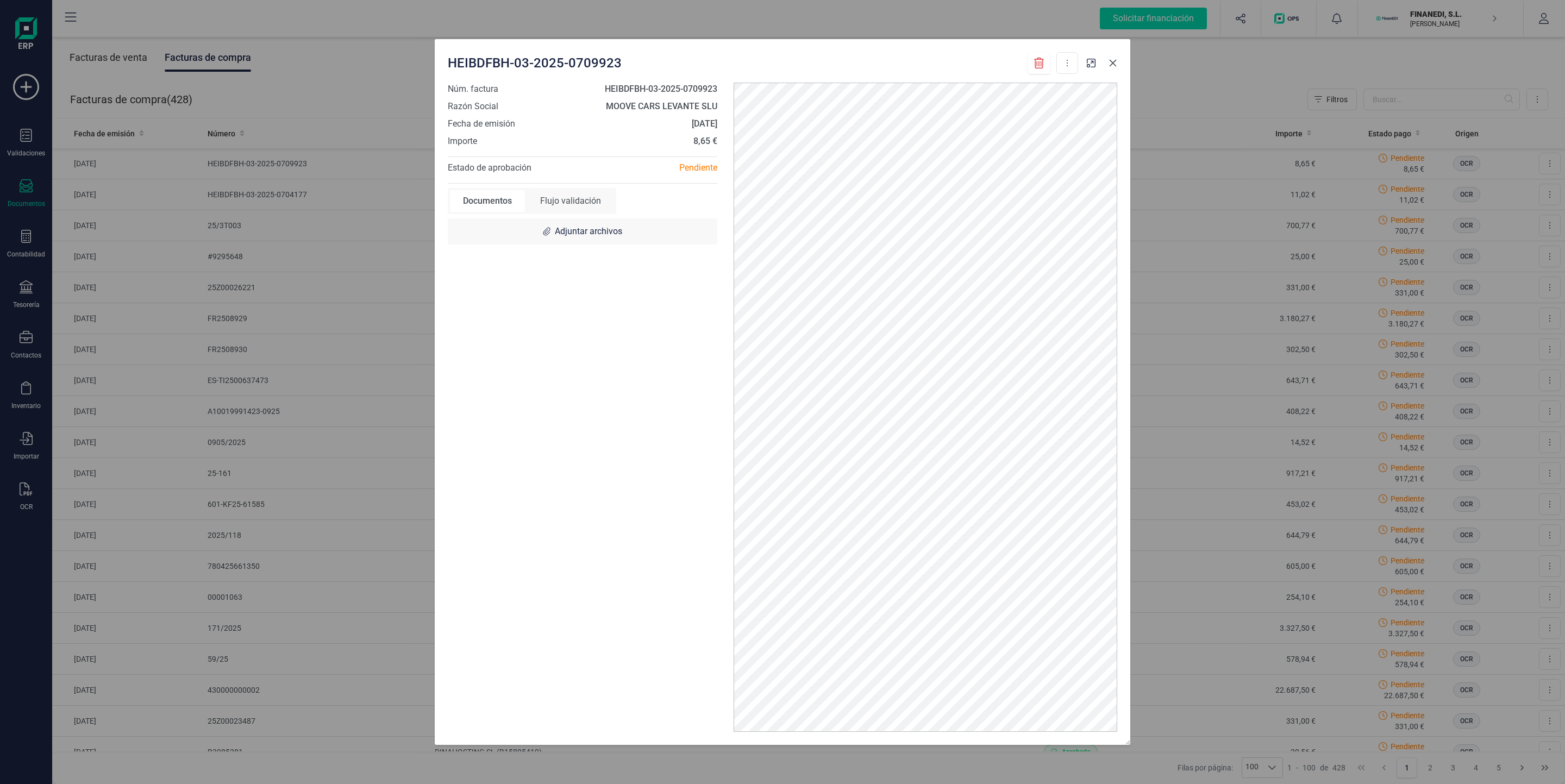
click at [1115, 63] on icon "Close" at bounding box center [1113, 63] width 9 height 9
